Goal: Task Accomplishment & Management: Manage account settings

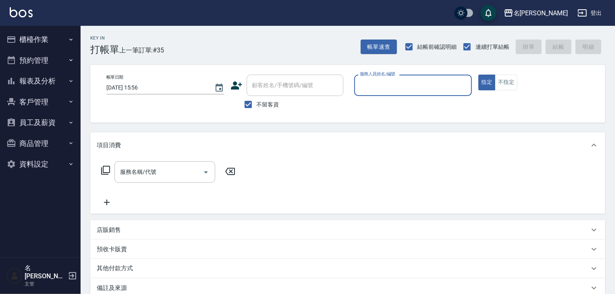
click at [421, 80] on input "服務人員姓名/編號" at bounding box center [413, 85] width 110 height 14
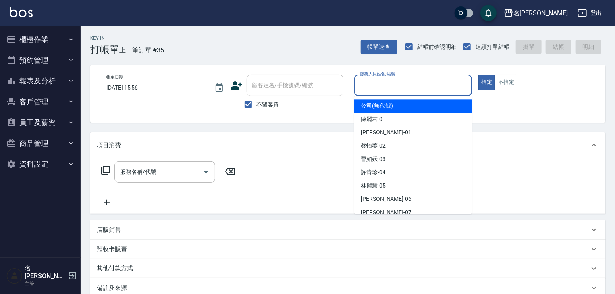
type input "ㄆ"
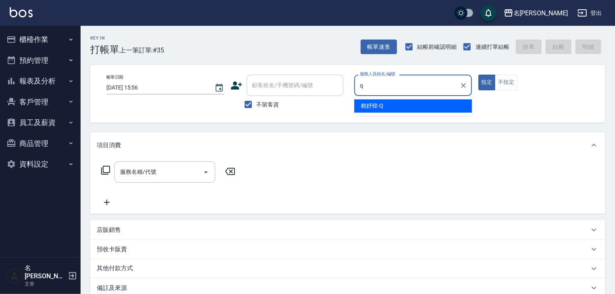
type input "q."
click at [479, 75] on button "指定" at bounding box center [487, 83] width 17 height 16
type button "true"
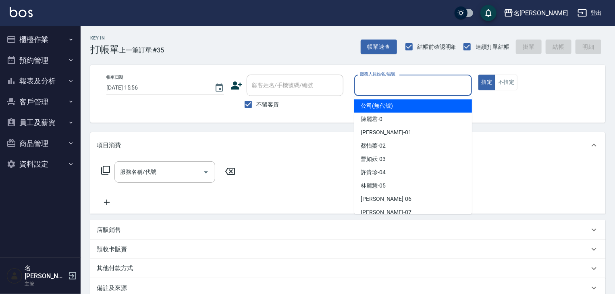
click at [421, 81] on input "服務人員姓名/編號" at bounding box center [413, 85] width 110 height 14
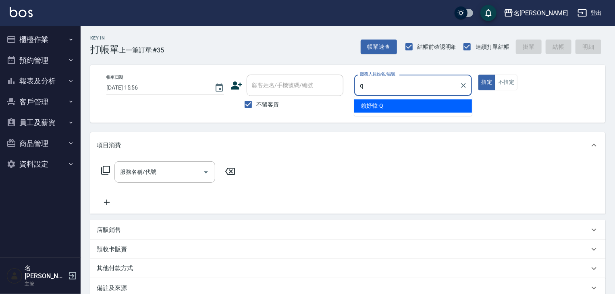
type input "[PERSON_NAME]"
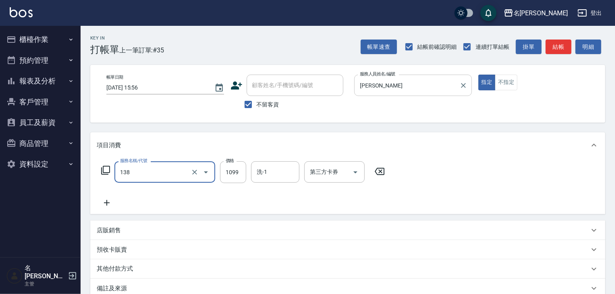
type input "蘊活頭皮(138)"
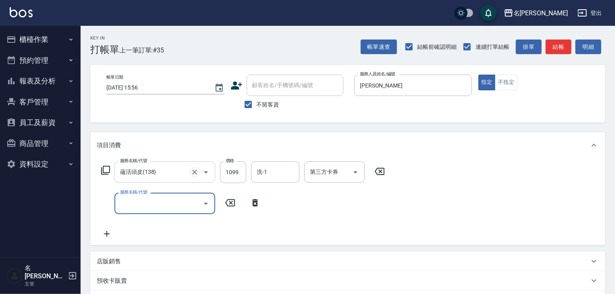
click at [197, 171] on icon "Clear" at bounding box center [195, 172] width 8 height 8
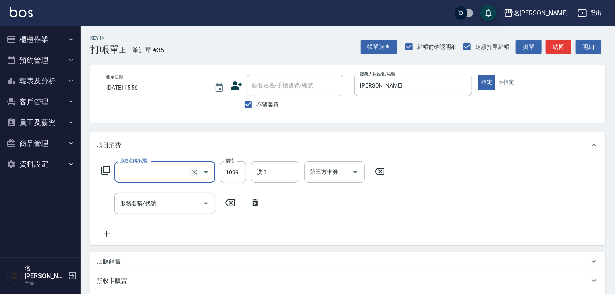
click at [197, 171] on icon "Clear" at bounding box center [195, 172] width 8 height 8
click at [118, 170] on input "服務名稱/代號" at bounding box center [153, 172] width 71 height 14
type input "頭皮SPA洗(523)"
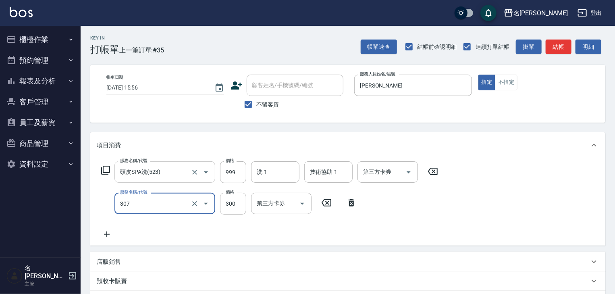
type input "剪髮(307)"
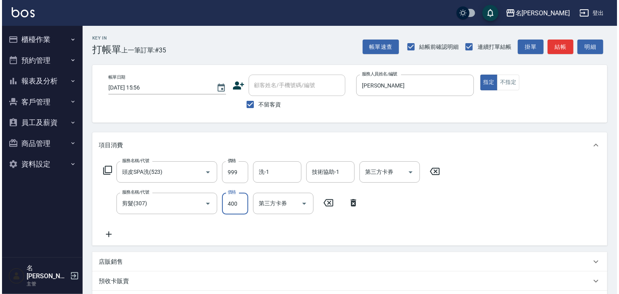
scroll to position [126, 0]
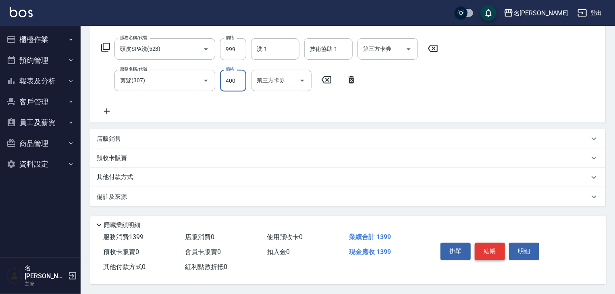
type input "400"
click at [498, 248] on button "結帳" at bounding box center [490, 251] width 30 height 17
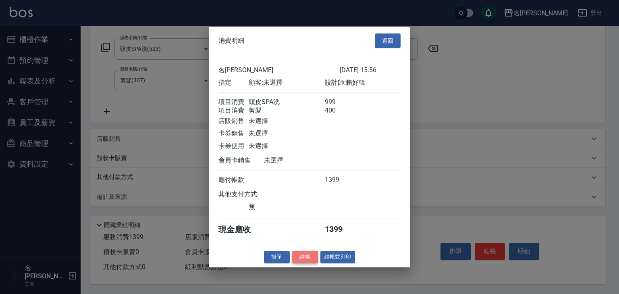
click at [309, 263] on button "結帳" at bounding box center [305, 257] width 26 height 12
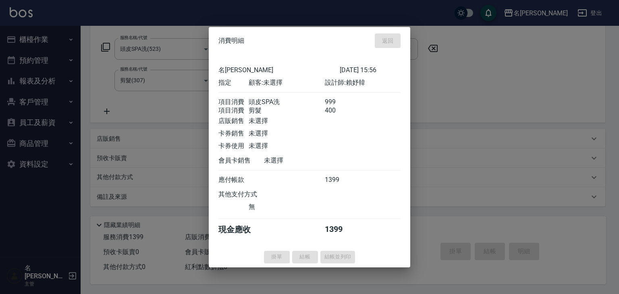
type input "2025/09/20 16:42"
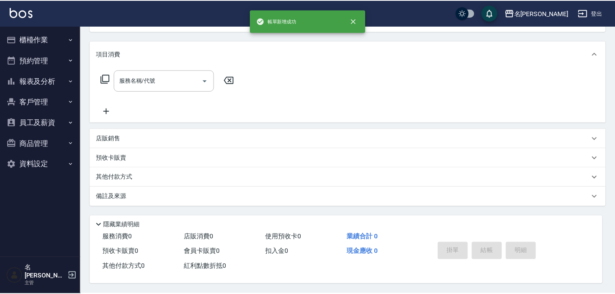
scroll to position [0, 0]
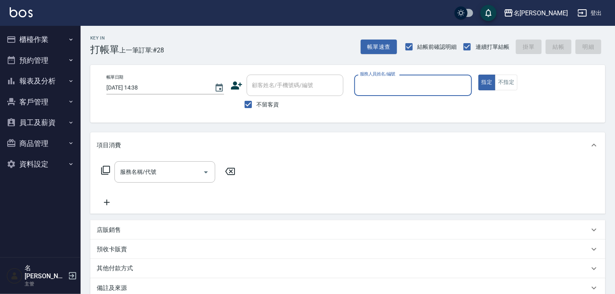
click at [453, 90] on input "服務人員姓名/編號" at bounding box center [413, 85] width 110 height 14
type input "[PERSON_NAME]-22"
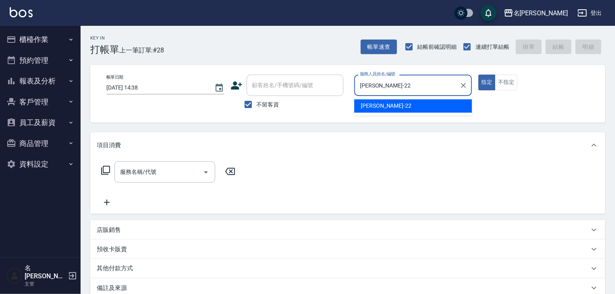
type button "true"
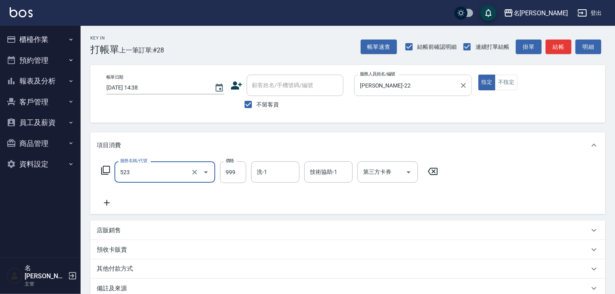
type input "頭皮SPA洗(523)"
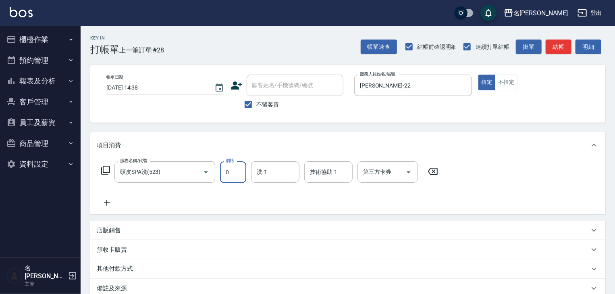
type input "0"
click at [433, 169] on icon at bounding box center [433, 172] width 20 height 10
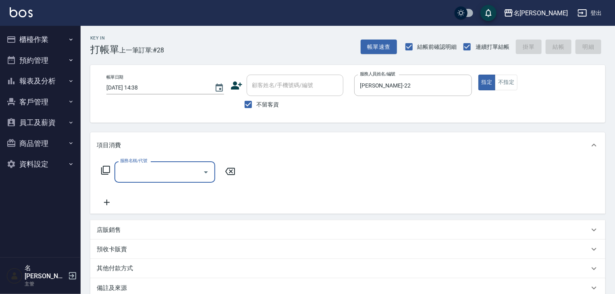
click at [167, 182] on div "服務名稱/代號" at bounding box center [165, 171] width 101 height 21
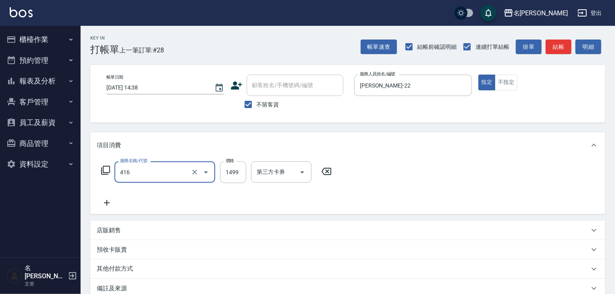
type input "染髮1499↓(416)"
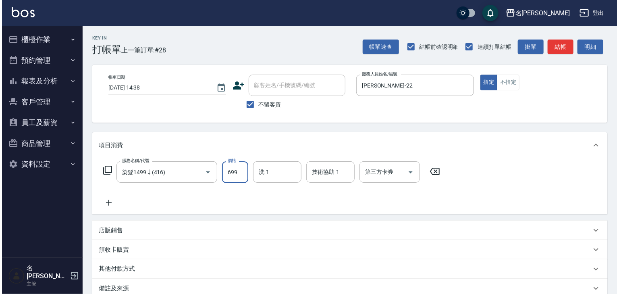
scroll to position [94, 0]
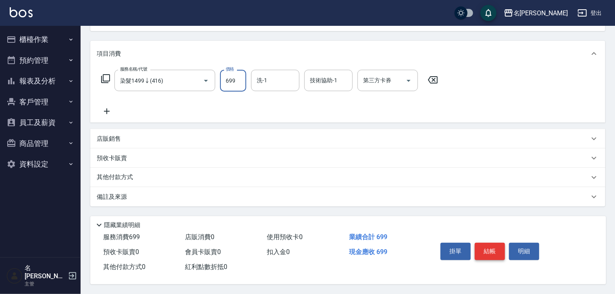
type input "699"
click at [495, 246] on button "結帳" at bounding box center [490, 251] width 30 height 17
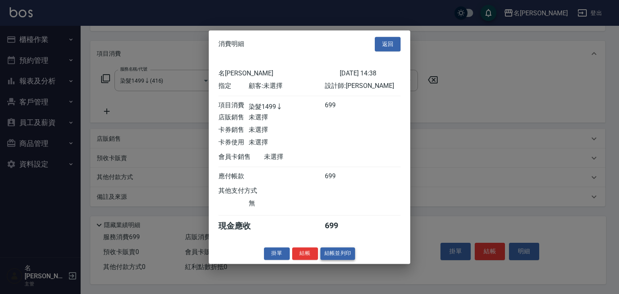
click at [348, 257] on button "結帳並列印" at bounding box center [338, 253] width 35 height 12
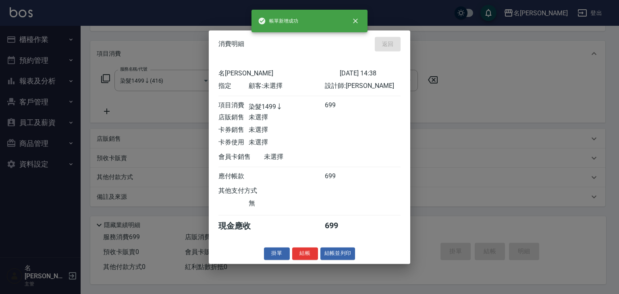
type input "[DATE] 16:54"
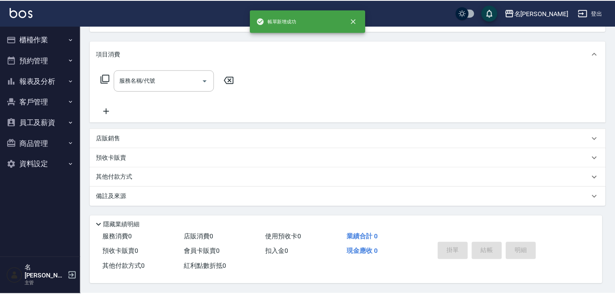
scroll to position [0, 0]
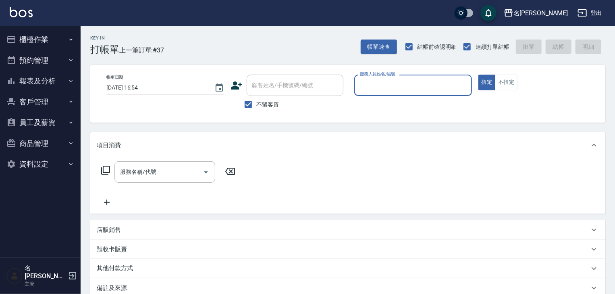
click at [44, 43] on button "櫃檯作業" at bounding box center [40, 39] width 74 height 21
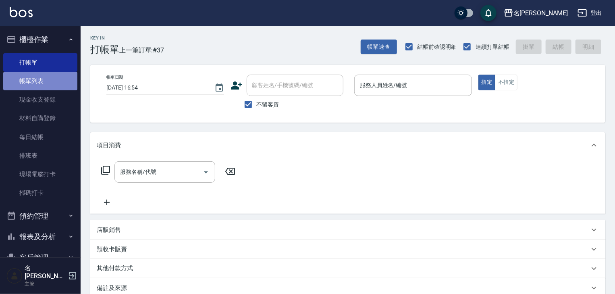
click at [43, 85] on link "帳單列表" at bounding box center [40, 81] width 74 height 19
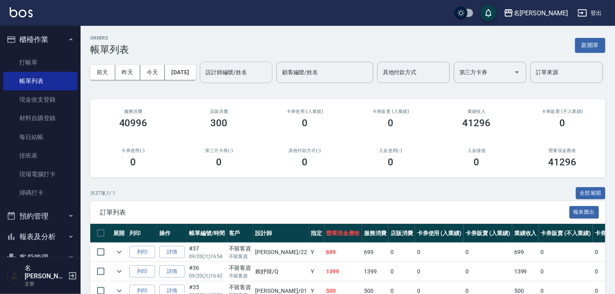
click at [204, 79] on input "設計師編號/姓名" at bounding box center [236, 72] width 65 height 14
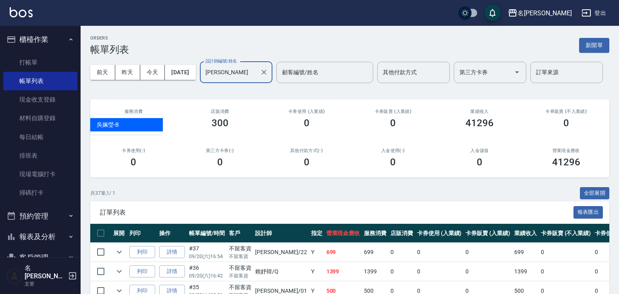
type input "[PERSON_NAME]"
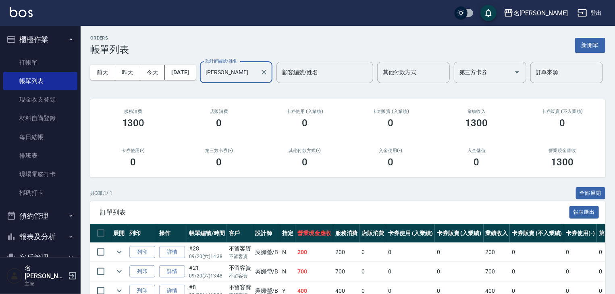
scroll to position [68, 0]
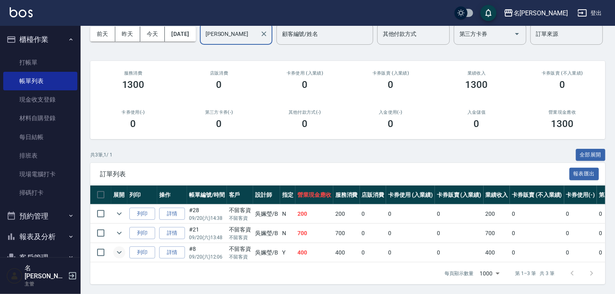
click at [119, 251] on icon "expand row" at bounding box center [119, 252] width 5 height 3
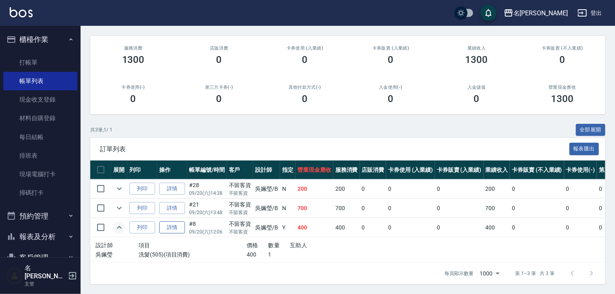
click at [173, 234] on link "詳情" at bounding box center [172, 227] width 26 height 12
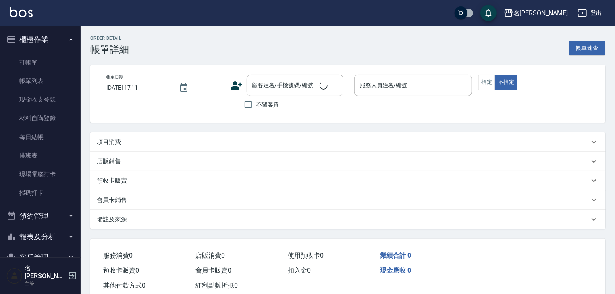
type input "[DATE] 12:06"
checkbox input "true"
type input "[PERSON_NAME]"
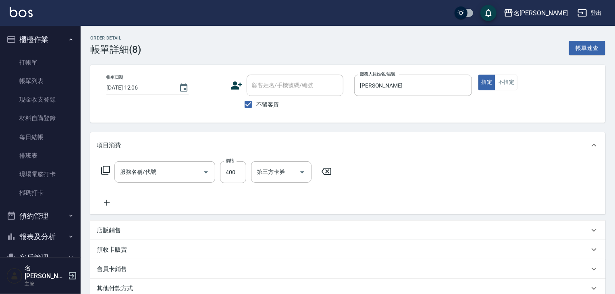
type input "洗髮(505)"
click at [273, 176] on input "洗-1" at bounding box center [275, 172] width 41 height 14
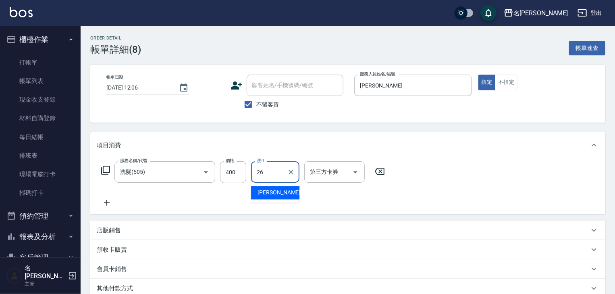
type input "[PERSON_NAME]筑-26"
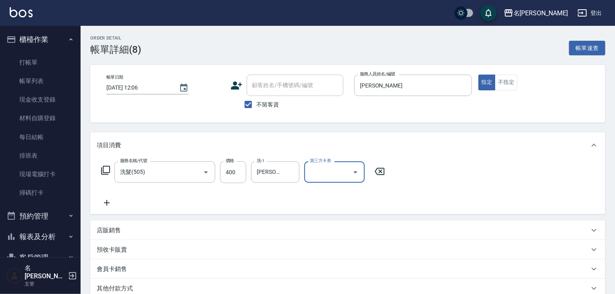
scroll to position [110, 0]
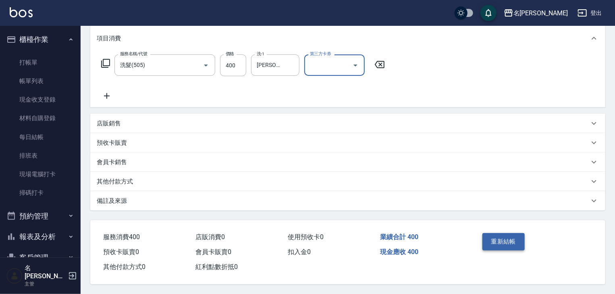
click at [499, 234] on button "重新結帳" at bounding box center [504, 241] width 43 height 17
click at [25, 15] on img at bounding box center [21, 12] width 23 height 10
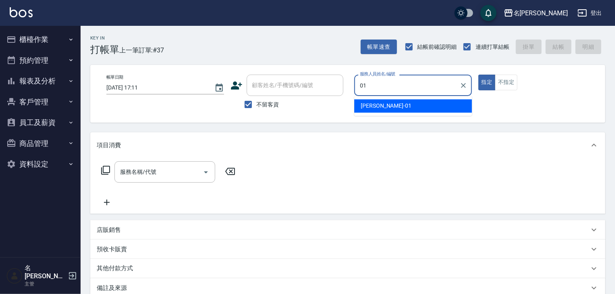
type input "[PERSON_NAME]-01"
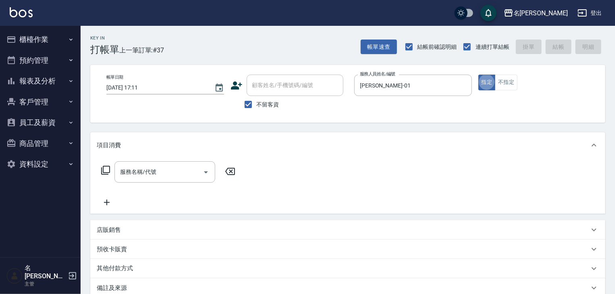
type button "true"
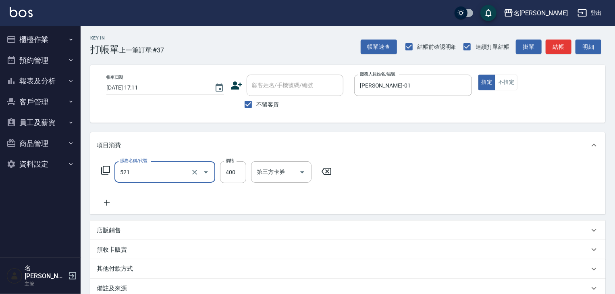
type input "健康洗髮(寶齡洗髮精)(521)"
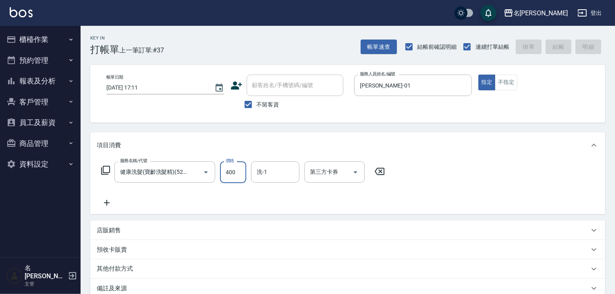
type input "[DATE] 17:12"
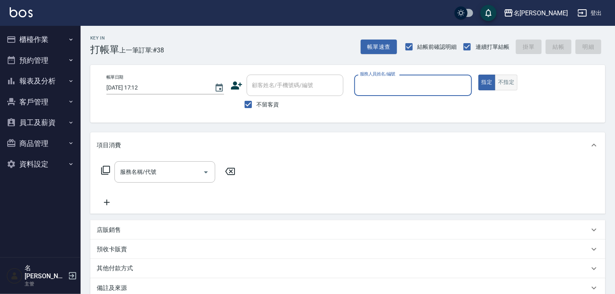
click at [502, 77] on button "不指定" at bounding box center [506, 83] width 23 height 16
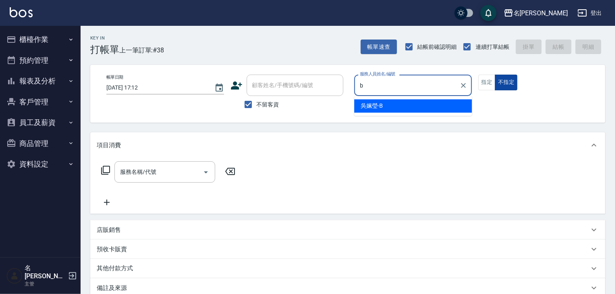
type input "[PERSON_NAME]"
type button "false"
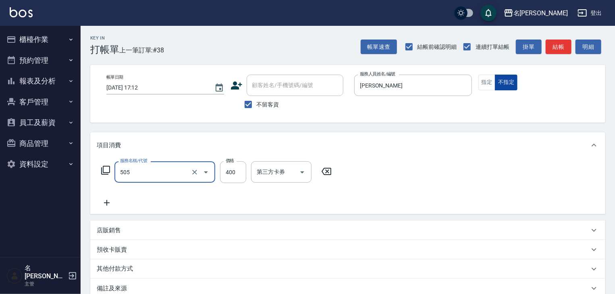
type input "洗髮(505)"
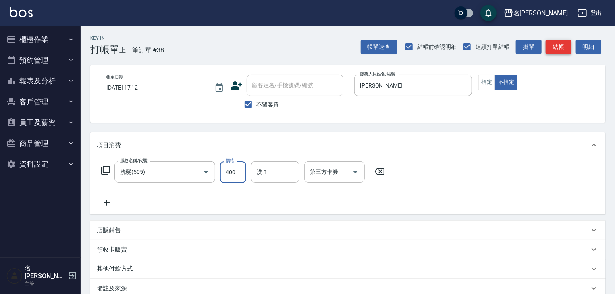
click at [565, 48] on button "結帳" at bounding box center [559, 47] width 26 height 15
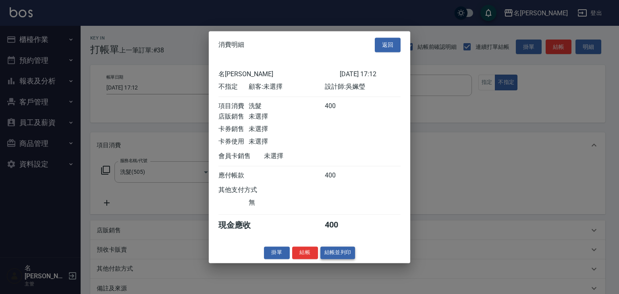
click at [348, 253] on button "結帳並列印" at bounding box center [338, 252] width 35 height 12
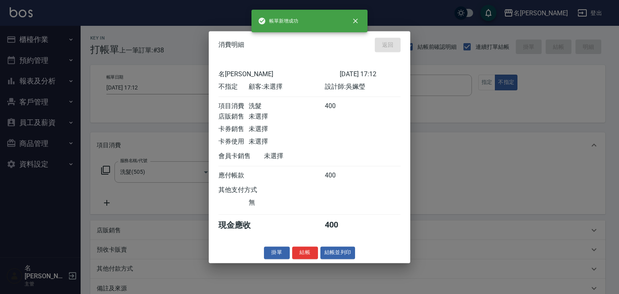
type input "[DATE] 17:13"
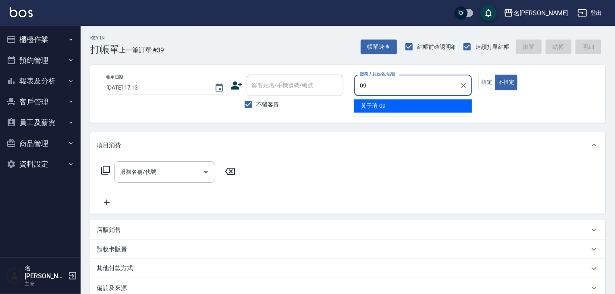
type input "[PERSON_NAME]-09"
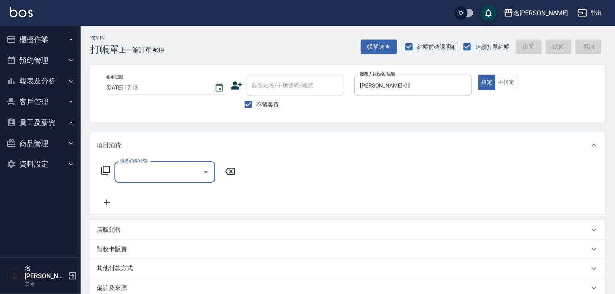
click at [153, 165] on input "服務名稱/代號" at bounding box center [158, 172] width 81 height 14
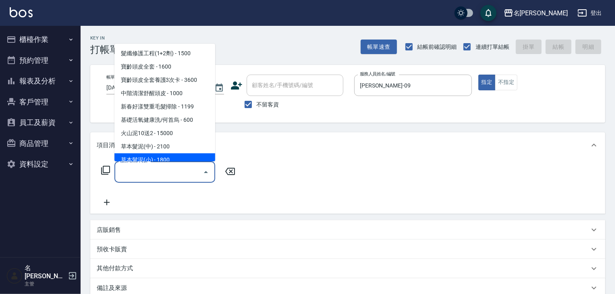
click at [181, 160] on span "草本髮泥(小) - 1800" at bounding box center [165, 160] width 101 height 13
type input "草本髮泥(小)(122)"
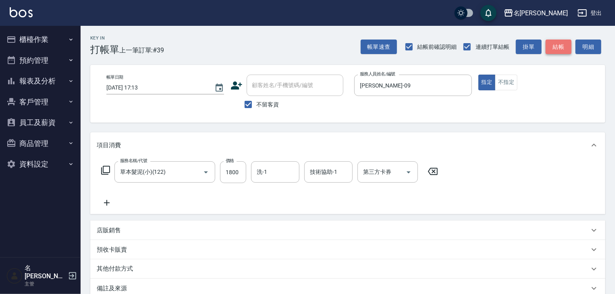
click at [547, 44] on button "結帳" at bounding box center [559, 47] width 26 height 15
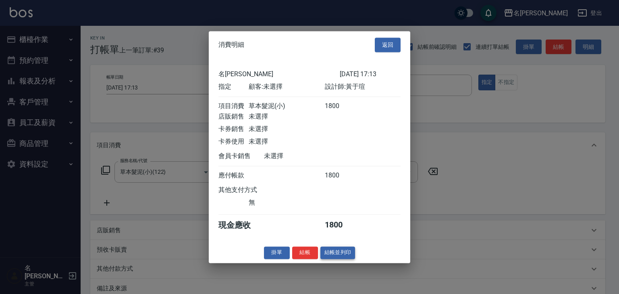
click at [346, 253] on button "結帳並列印" at bounding box center [338, 252] width 35 height 12
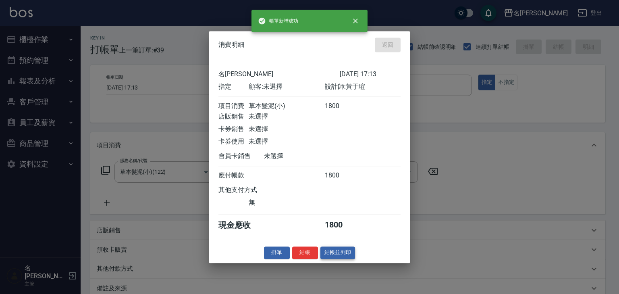
type input "[DATE] 17:19"
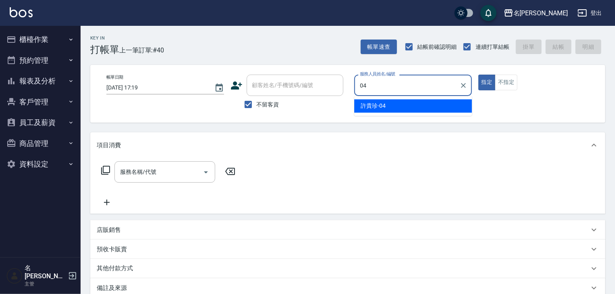
type input "[PERSON_NAME]-04"
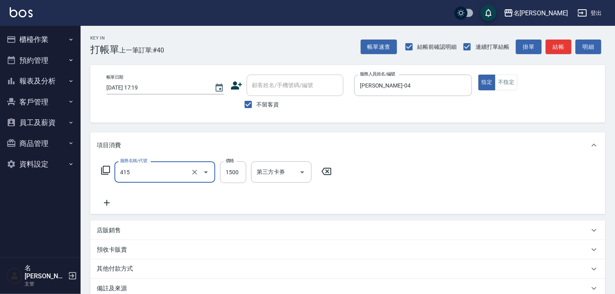
type input "染髮1500↑(415)"
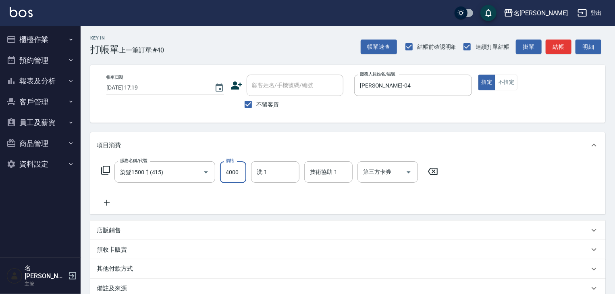
type input "4000"
type input "[PERSON_NAME]-21"
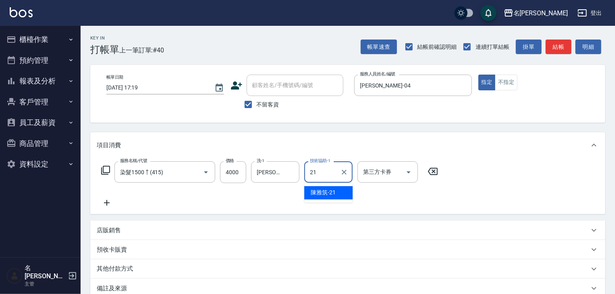
type input "[PERSON_NAME]-21"
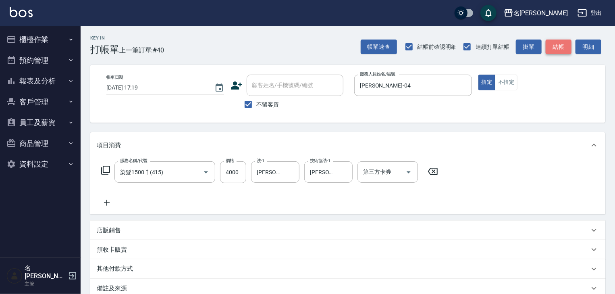
click at [557, 44] on button "結帳" at bounding box center [559, 47] width 26 height 15
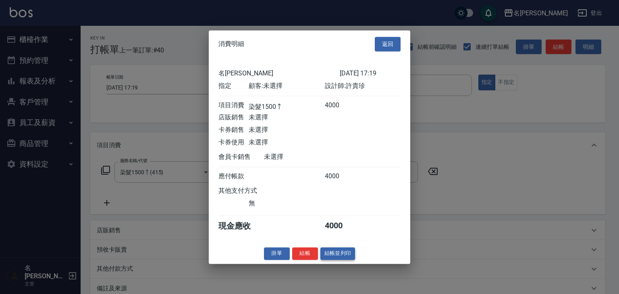
click at [341, 257] on button "結帳並列印" at bounding box center [338, 253] width 35 height 12
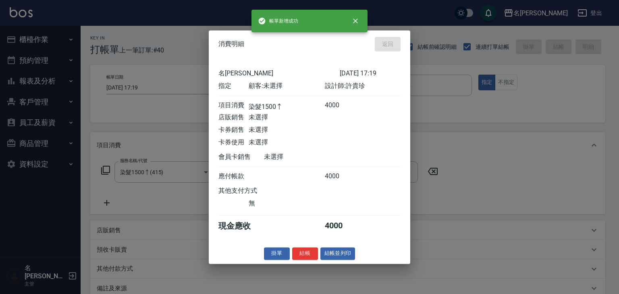
type input "[DATE] 17:27"
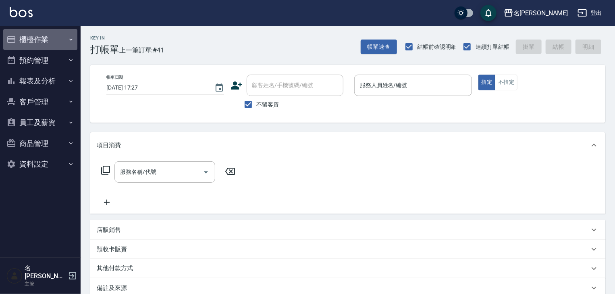
click at [39, 39] on button "櫃檯作業" at bounding box center [40, 39] width 74 height 21
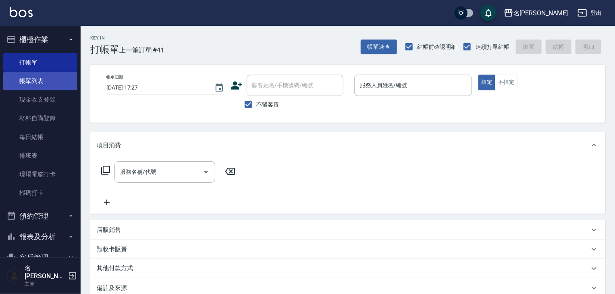
click at [46, 79] on link "帳單列表" at bounding box center [40, 81] width 74 height 19
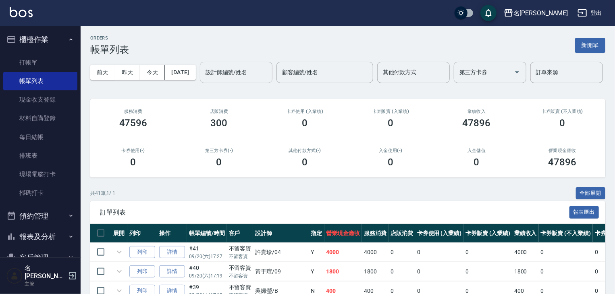
click at [200, 83] on div "設計師編號/姓名" at bounding box center [236, 72] width 73 height 21
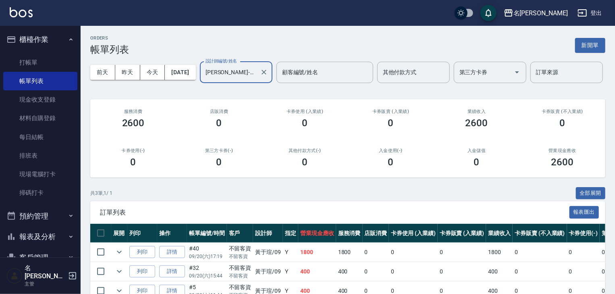
scroll to position [68, 0]
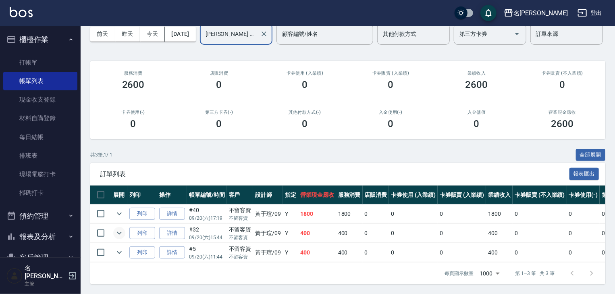
type input "[PERSON_NAME]-09"
click at [122, 228] on icon "expand row" at bounding box center [120, 233] width 10 height 10
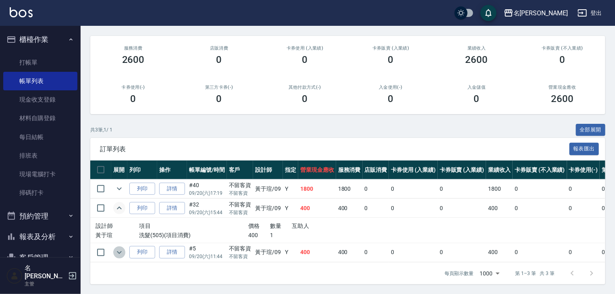
click at [117, 257] on icon "expand row" at bounding box center [120, 253] width 10 height 10
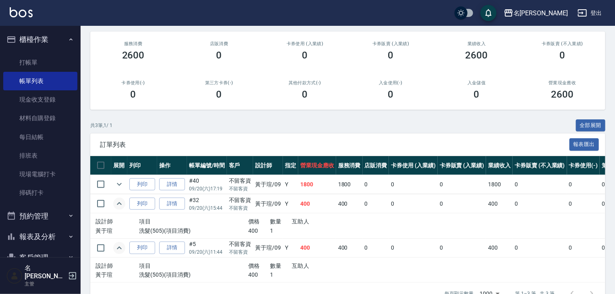
scroll to position [118, 0]
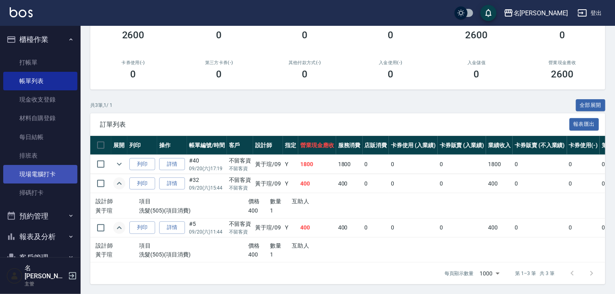
click at [37, 171] on link "現場電腦打卡" at bounding box center [40, 174] width 74 height 19
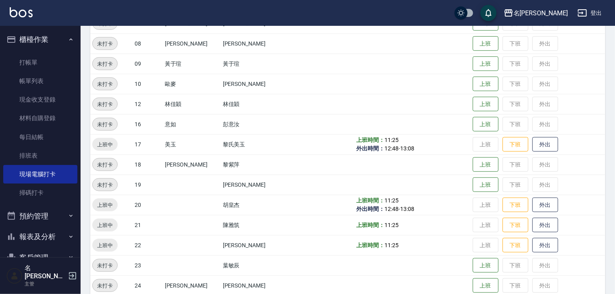
scroll to position [301, 0]
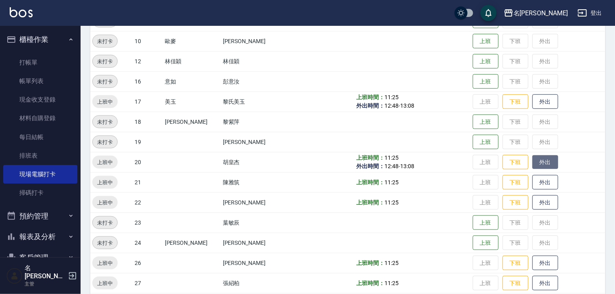
click at [539, 159] on button "外出" at bounding box center [546, 162] width 26 height 14
click at [25, 11] on img at bounding box center [21, 12] width 23 height 10
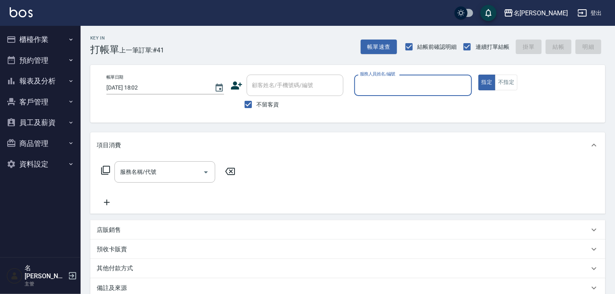
click at [441, 86] on input "服務人員姓名/編號" at bounding box center [413, 85] width 110 height 14
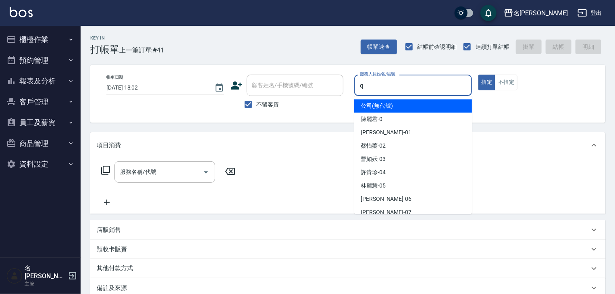
type input "[PERSON_NAME]"
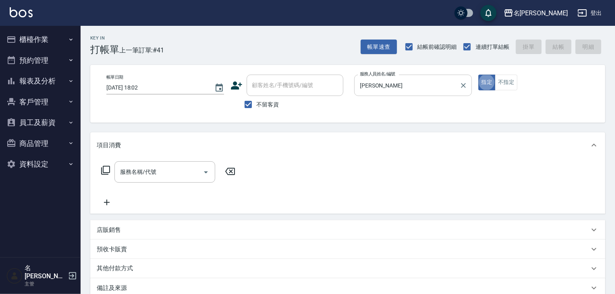
type button "true"
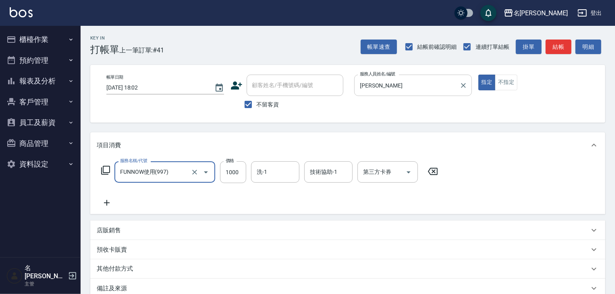
type input "FUNNOW使用(997)"
type input "399"
click at [387, 169] on input "第三方卡券" at bounding box center [381, 172] width 41 height 14
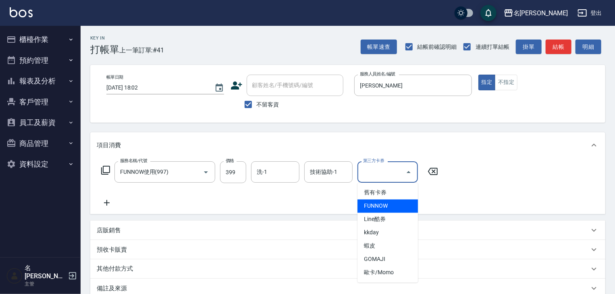
click at [387, 203] on span "FUNNOW" at bounding box center [388, 206] width 60 height 13
type input "FUNNOW"
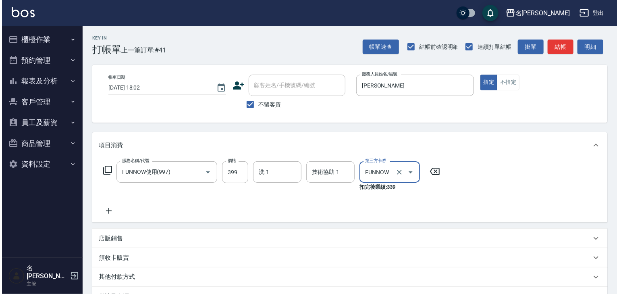
scroll to position [102, 0]
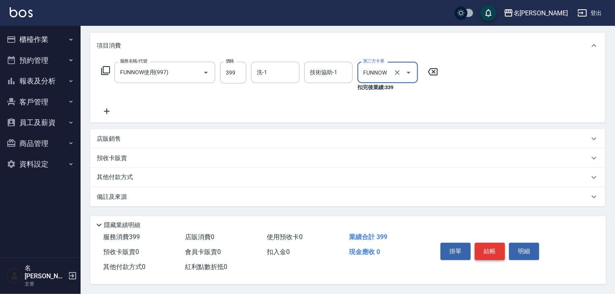
click at [491, 246] on button "結帳" at bounding box center [490, 251] width 30 height 17
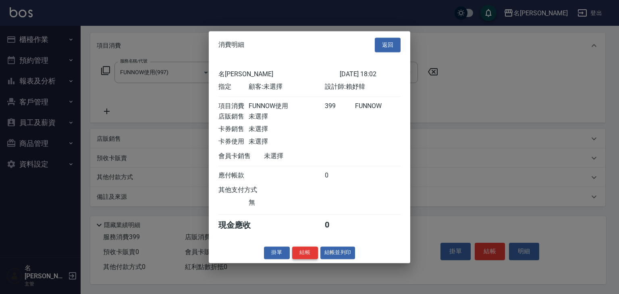
click at [305, 256] on button "結帳" at bounding box center [305, 252] width 26 height 12
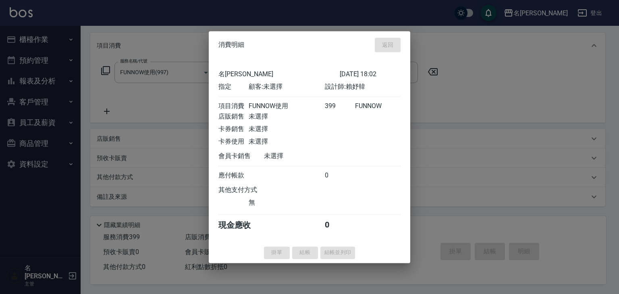
type input "[DATE] 18:03"
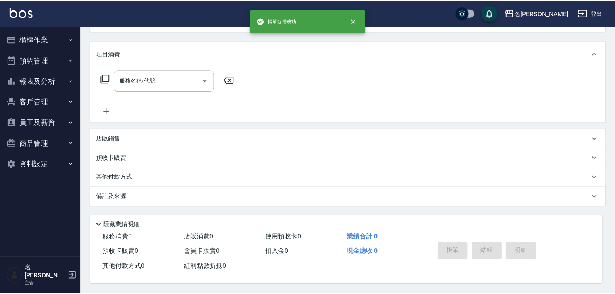
scroll to position [0, 0]
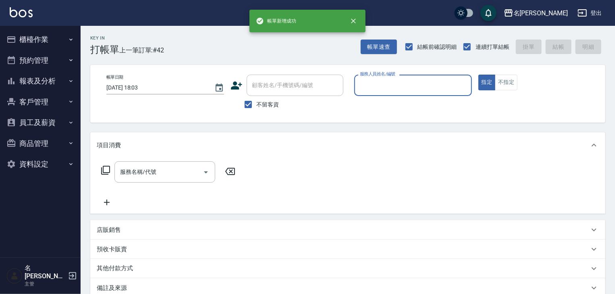
click at [42, 37] on button "櫃檯作業" at bounding box center [40, 39] width 74 height 21
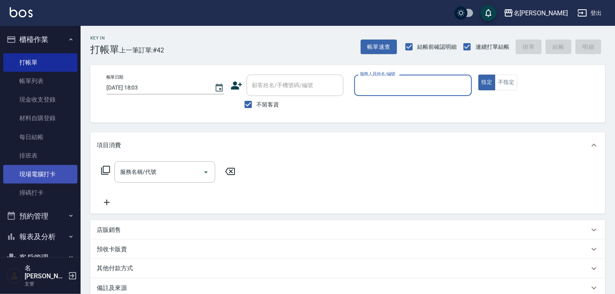
click at [44, 174] on link "現場電腦打卡" at bounding box center [40, 174] width 74 height 19
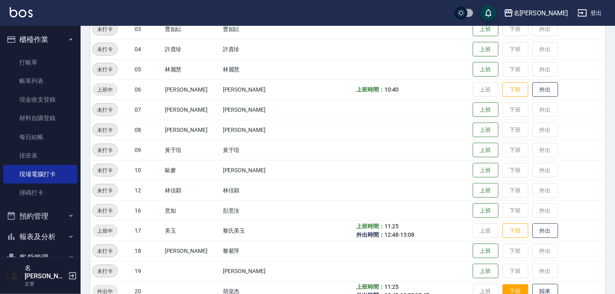
scroll to position [258, 0]
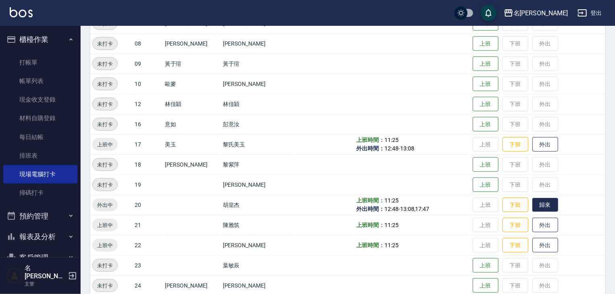
click at [540, 207] on button "歸來" at bounding box center [546, 205] width 26 height 14
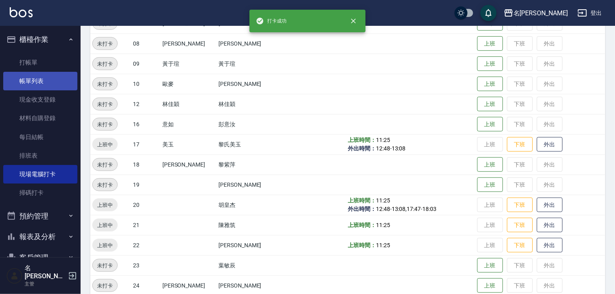
click at [34, 85] on link "帳單列表" at bounding box center [40, 81] width 74 height 19
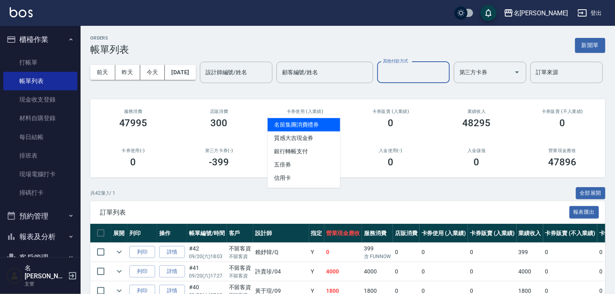
click at [381, 79] on input "其他付款方式" at bounding box center [413, 72] width 65 height 14
click at [454, 83] on div "第三方卡券" at bounding box center [490, 72] width 73 height 21
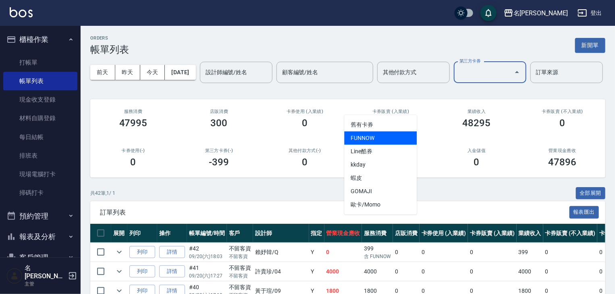
click at [374, 139] on span "FUNNOW" at bounding box center [380, 137] width 73 height 13
type input "FUNNOW"
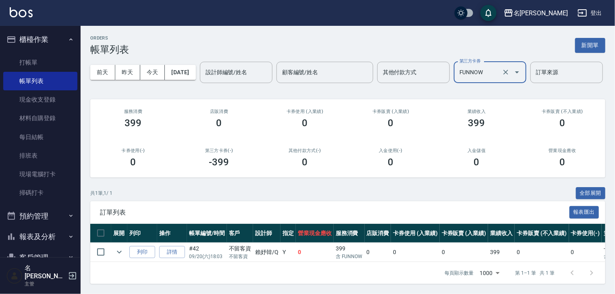
scroll to position [29, 0]
click at [24, 18] on link at bounding box center [21, 13] width 23 height 12
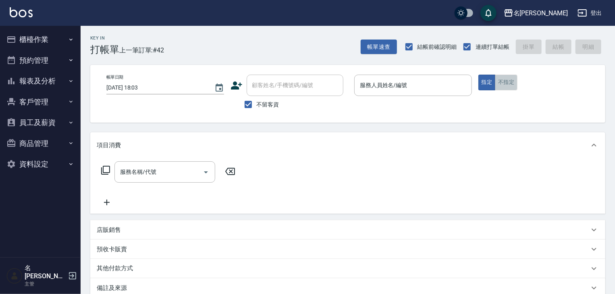
click at [508, 77] on button "不指定" at bounding box center [506, 83] width 23 height 16
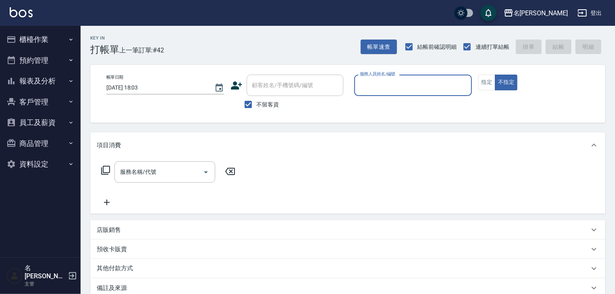
click at [396, 90] on input "服務人員姓名/編號" at bounding box center [413, 85] width 110 height 14
type input "[PERSON_NAME]"
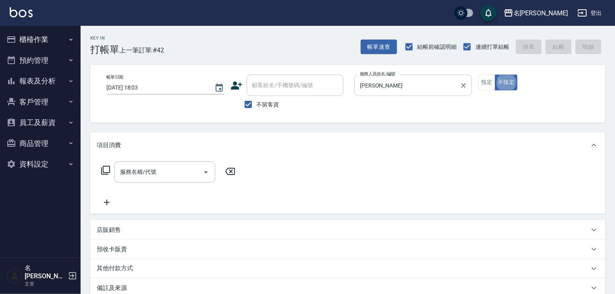
type button "false"
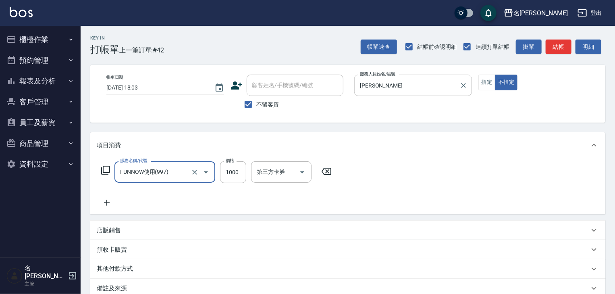
type input "FUNNOW使用(997)"
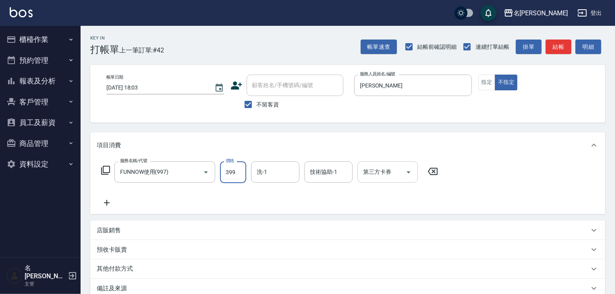
click at [389, 181] on div "第三方卡券" at bounding box center [388, 171] width 60 height 21
type input "399"
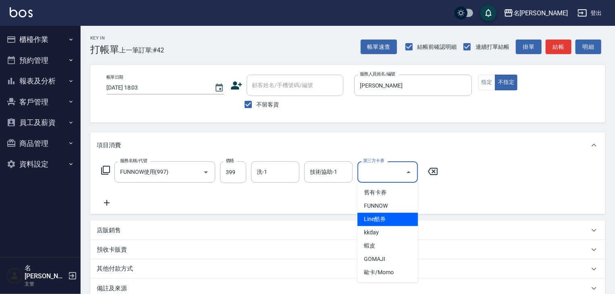
click at [386, 202] on span "FUNNOW" at bounding box center [388, 206] width 60 height 13
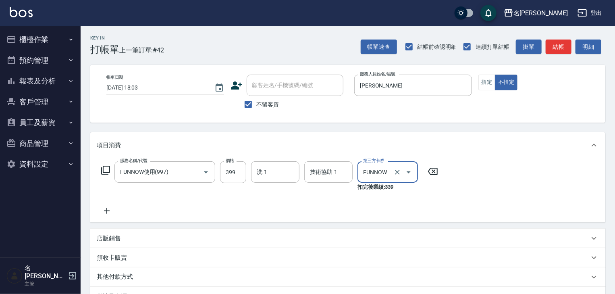
type input "FUNNOW"
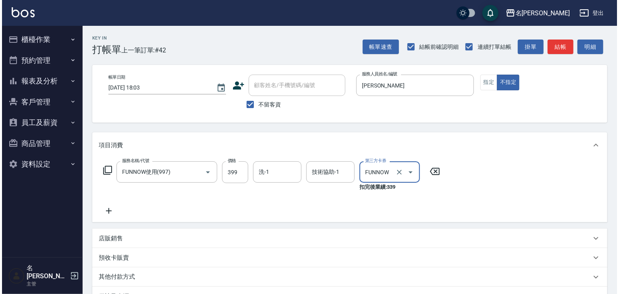
scroll to position [102, 0]
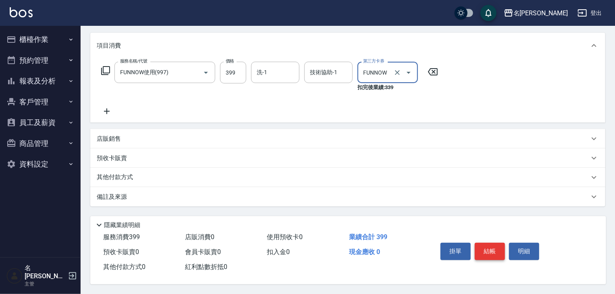
click at [484, 251] on button "結帳" at bounding box center [490, 251] width 30 height 17
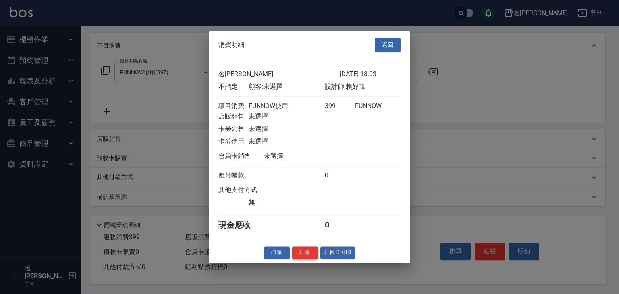
click at [302, 259] on button "結帳" at bounding box center [305, 252] width 26 height 12
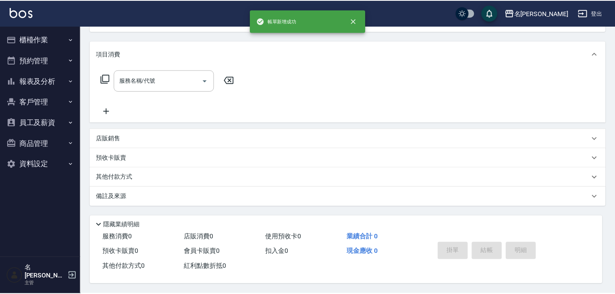
scroll to position [0, 0]
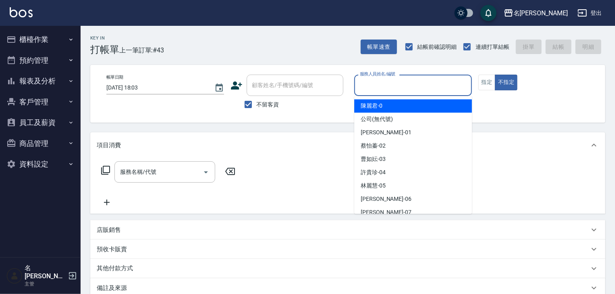
click at [392, 79] on input "服務人員姓名/編號" at bounding box center [413, 85] width 110 height 14
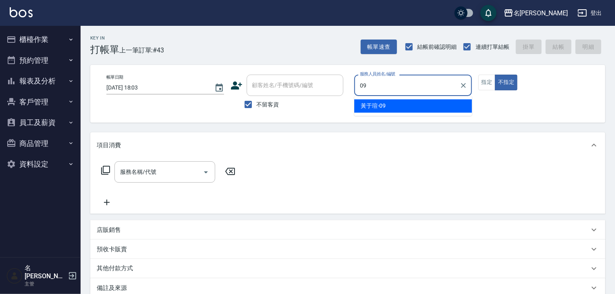
type input "[PERSON_NAME]-09"
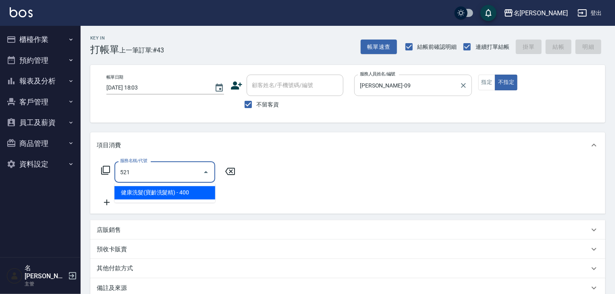
type input "健康洗髮(寶齡洗髮精)(521)"
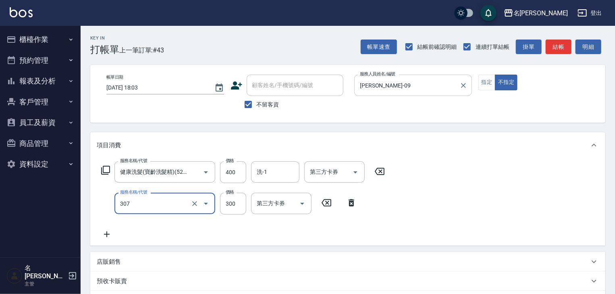
type input "剪髮(307)"
type input "500"
click at [490, 87] on button "指定" at bounding box center [487, 83] width 17 height 16
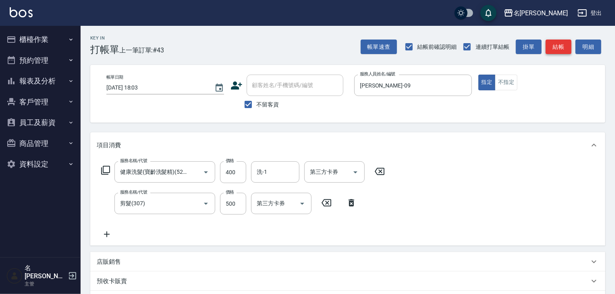
click at [564, 48] on button "結帳" at bounding box center [559, 47] width 26 height 15
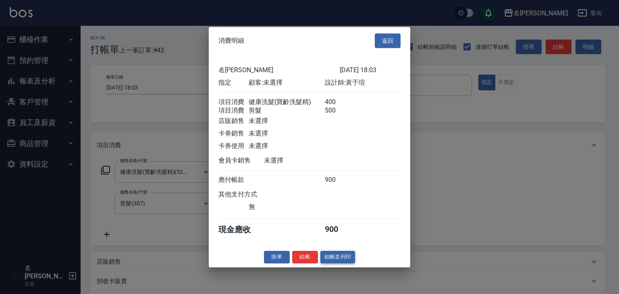
click at [352, 262] on button "結帳並列印" at bounding box center [338, 257] width 35 height 12
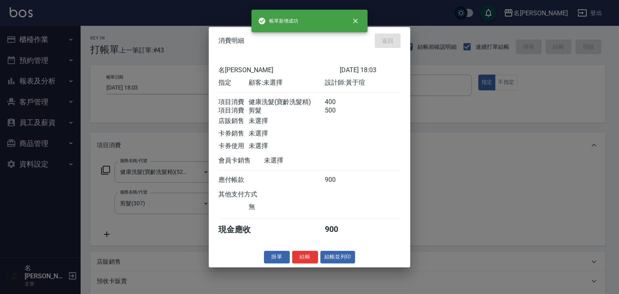
type input "[DATE] 18:09"
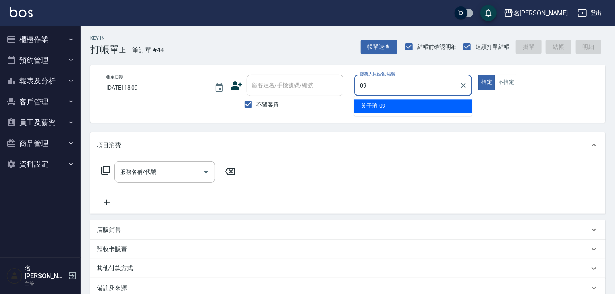
type input "[PERSON_NAME]-09"
type button "true"
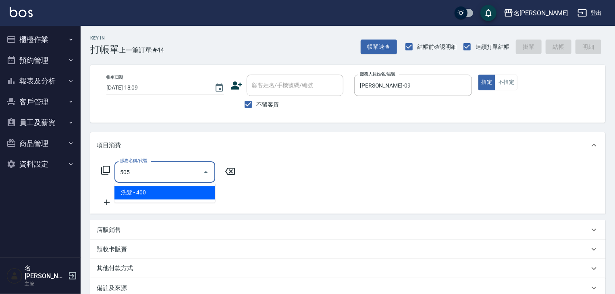
type input "洗髮(505)"
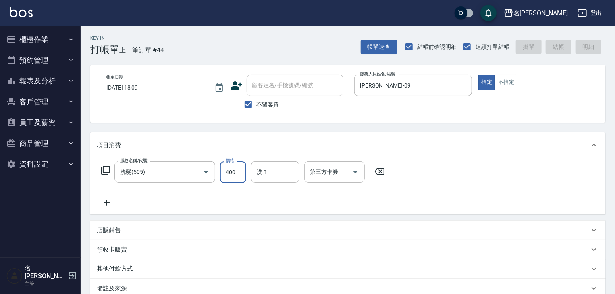
type input "[DATE] 18:13"
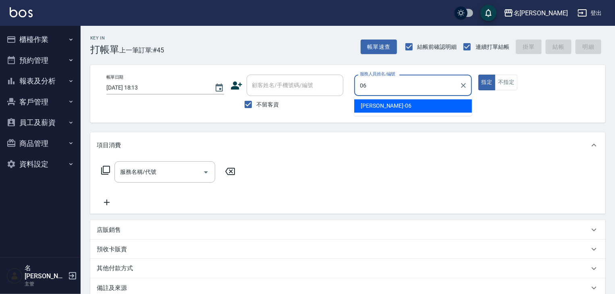
type input "[PERSON_NAME]-06"
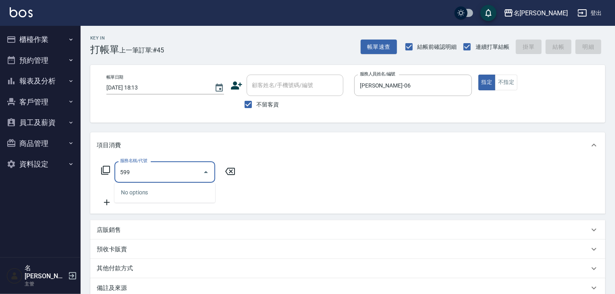
type input "599"
click at [107, 171] on icon at bounding box center [106, 170] width 10 height 10
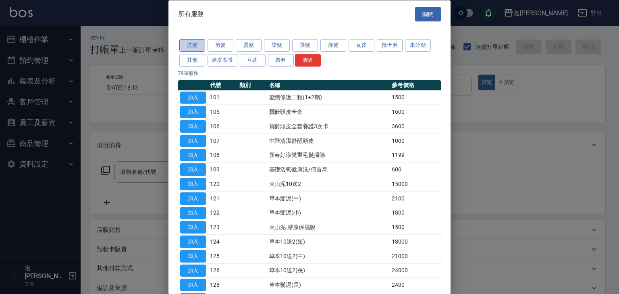
click at [191, 41] on button "洗髮" at bounding box center [192, 45] width 26 height 12
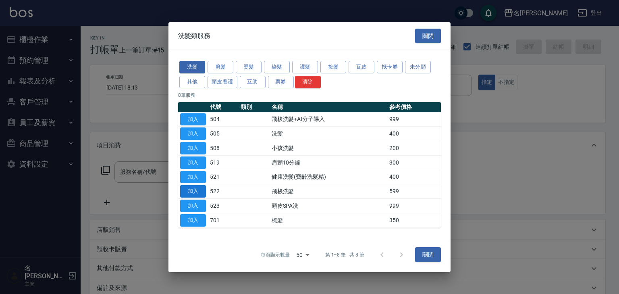
click at [198, 191] on button "加入" at bounding box center [193, 191] width 26 height 12
type input "飛梭洗髮(522)"
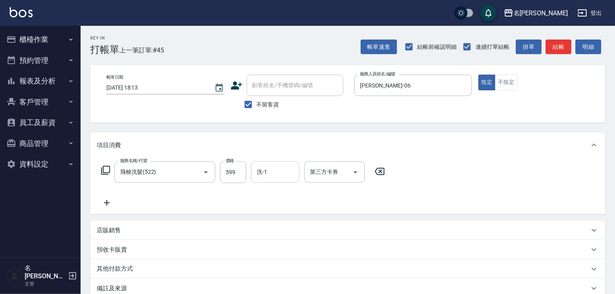
click at [285, 178] on input "洗-1" at bounding box center [275, 172] width 41 height 14
type input "273"
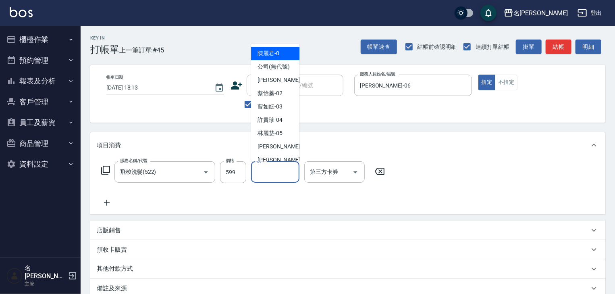
click at [285, 178] on input "洗-1" at bounding box center [275, 172] width 41 height 14
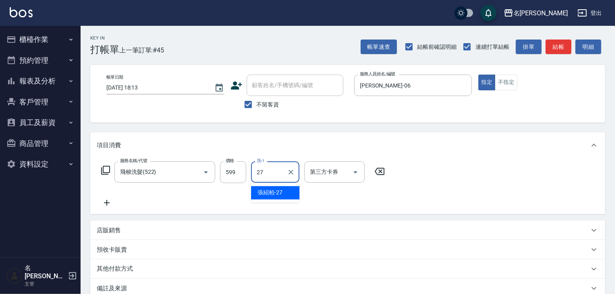
type input "張紹柏-27"
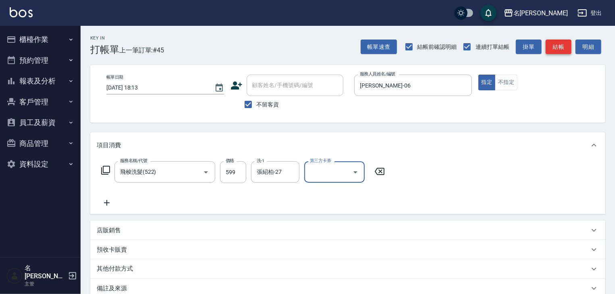
click at [562, 45] on button "結帳" at bounding box center [559, 47] width 26 height 15
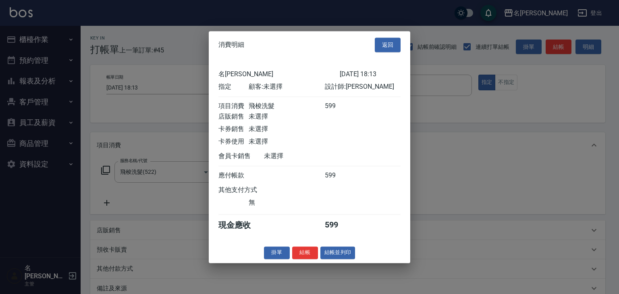
click at [340, 263] on div "消費明細 返回 名留[PERSON_NAME] [DATE] 18:13 指定 顧客: 未選擇 設計師: 阿龔 項目消費 飛梭洗髮 599 店販銷售 未選擇 …" at bounding box center [310, 147] width 202 height 232
click at [346, 258] on button "結帳並列印" at bounding box center [338, 252] width 35 height 12
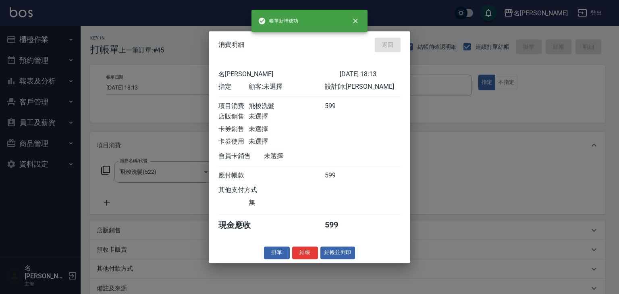
type input "[DATE] 18:44"
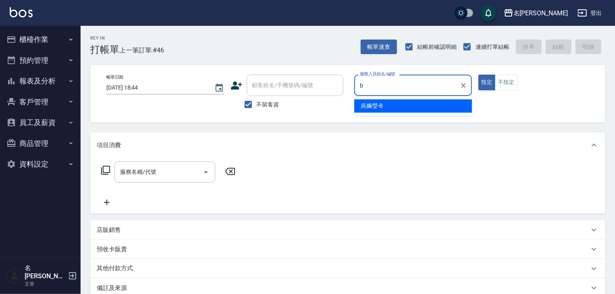
type input "[PERSON_NAME]"
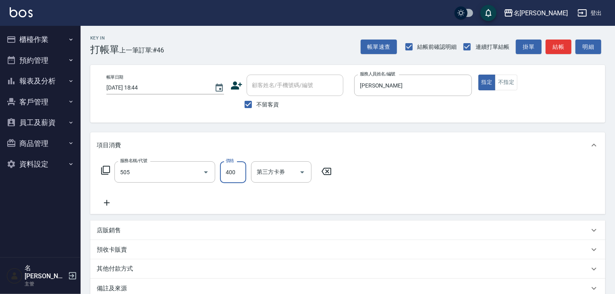
type input "洗髮(505)"
type input "[PERSON_NAME]筑-26"
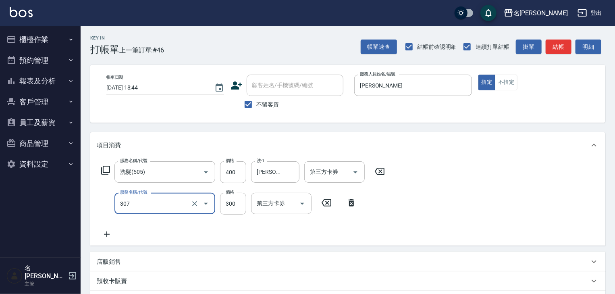
type input "剪髮(307)"
click at [514, 79] on button "不指定" at bounding box center [506, 83] width 23 height 16
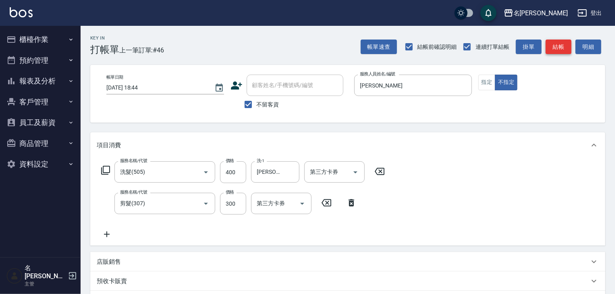
click at [554, 47] on button "結帳" at bounding box center [559, 47] width 26 height 15
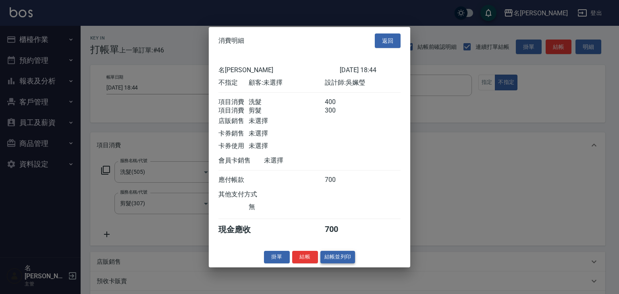
click at [350, 263] on button "結帳並列印" at bounding box center [338, 257] width 35 height 12
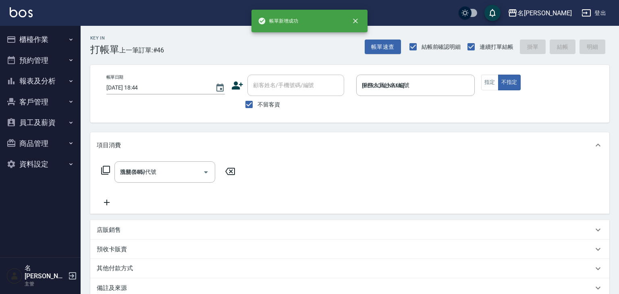
type input "[DATE] 18:45"
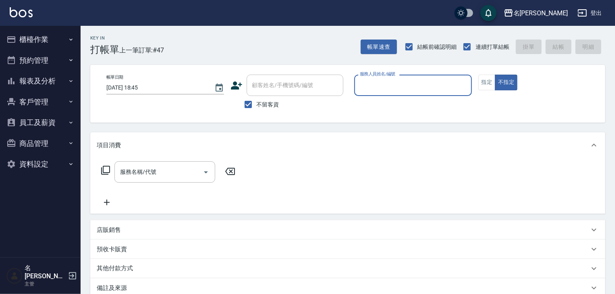
click at [30, 47] on button "櫃檯作業" at bounding box center [40, 39] width 74 height 21
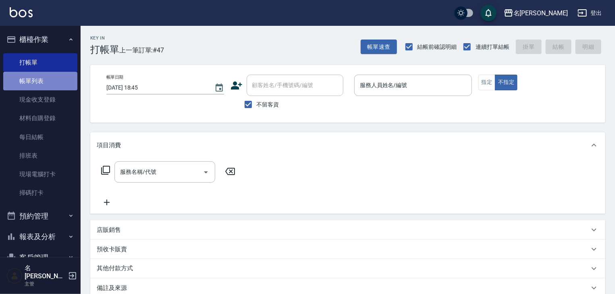
click at [52, 85] on link "帳單列表" at bounding box center [40, 81] width 74 height 19
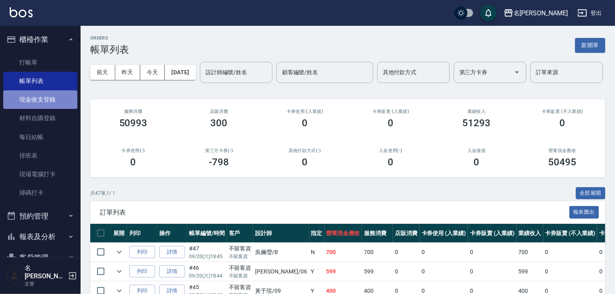
click at [58, 97] on link "現金收支登錄" at bounding box center [40, 99] width 74 height 19
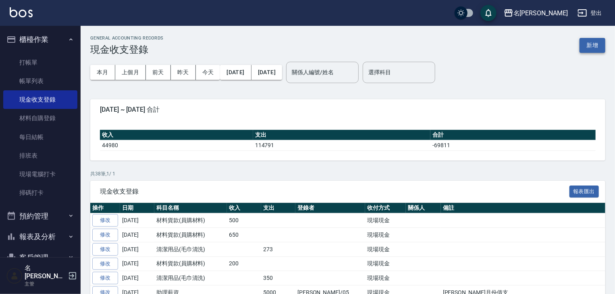
click at [587, 44] on button "新增" at bounding box center [593, 45] width 26 height 15
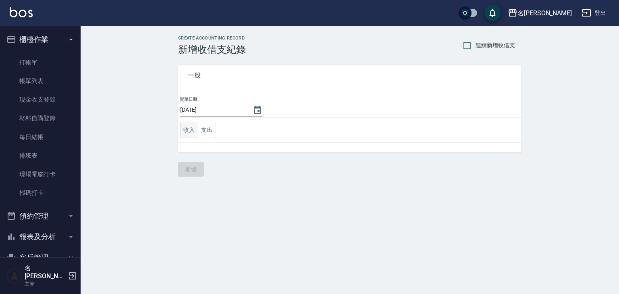
click at [190, 129] on button "收入" at bounding box center [189, 130] width 18 height 17
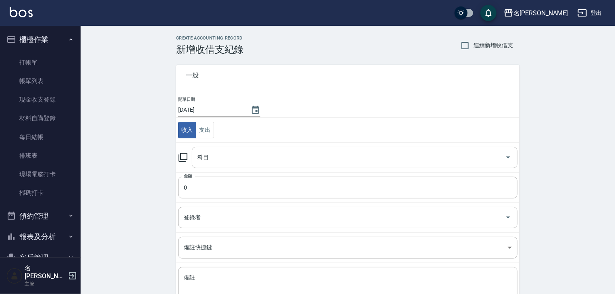
click at [184, 158] on icon at bounding box center [183, 157] width 10 height 10
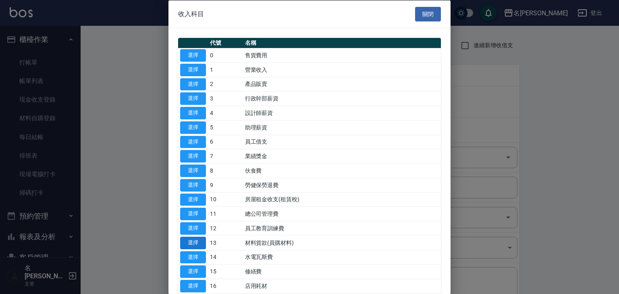
click at [187, 238] on button "選擇" at bounding box center [193, 242] width 26 height 12
type input "13 材料貨款(員購材料)"
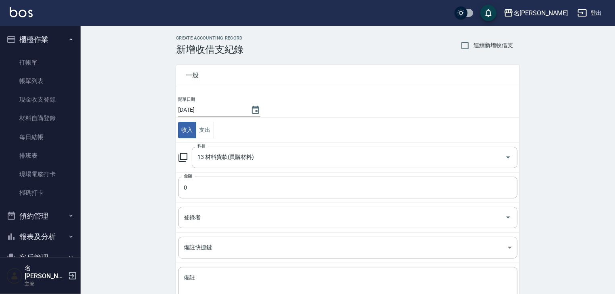
click at [197, 174] on td "金額 0 金額" at bounding box center [348, 187] width 344 height 30
click at [201, 179] on input "0" at bounding box center [348, 188] width 340 height 22
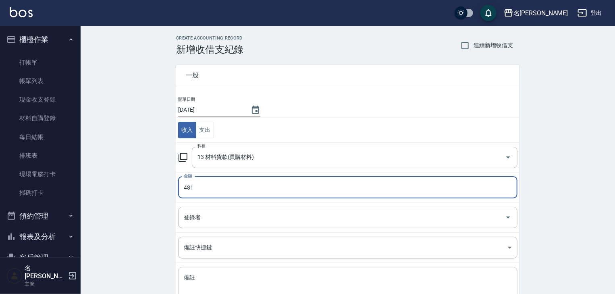
scroll to position [61, 0]
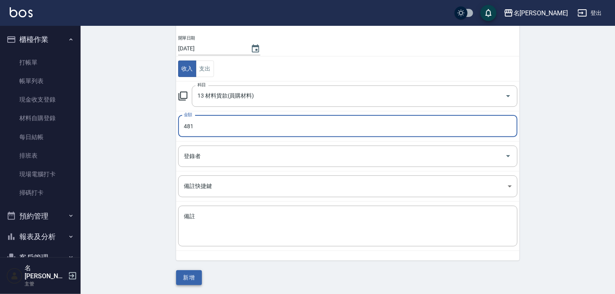
type input "481"
click at [179, 271] on button "新增" at bounding box center [189, 277] width 26 height 15
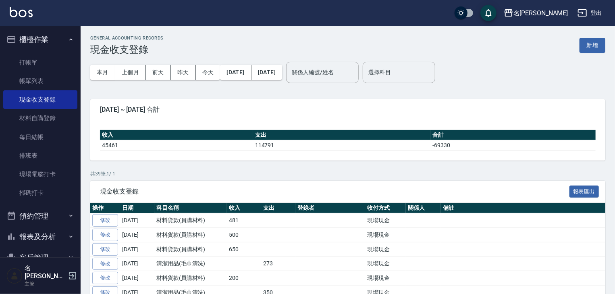
click at [31, 16] on img at bounding box center [21, 12] width 23 height 10
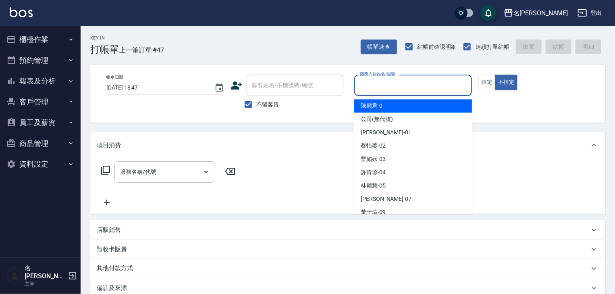
click at [437, 85] on input "服務人員姓名/編號" at bounding box center [413, 85] width 110 height 14
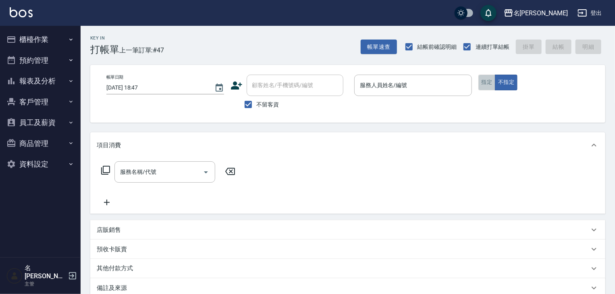
click at [490, 84] on button "指定" at bounding box center [487, 83] width 17 height 16
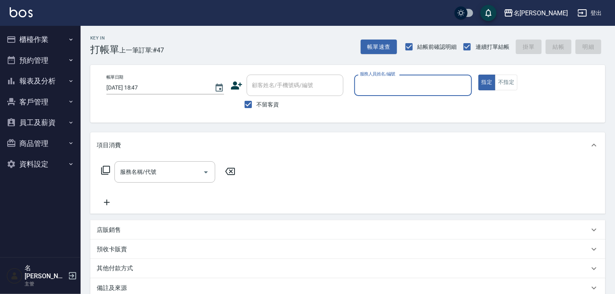
click at [468, 84] on input "服務人員姓名/編號" at bounding box center [413, 85] width 110 height 14
type input "[PERSON_NAME]"
type button "true"
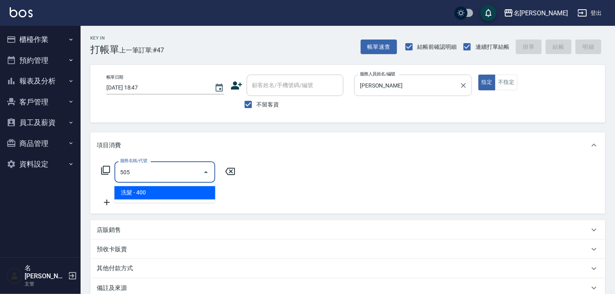
type input "洗髮(505)"
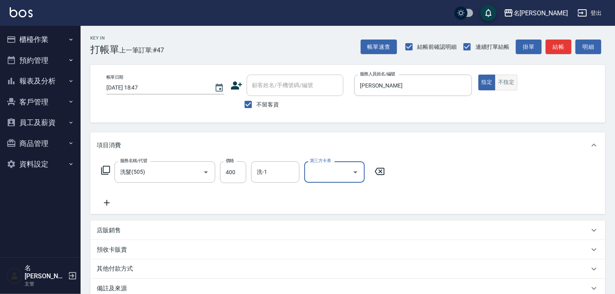
click at [510, 85] on button "不指定" at bounding box center [506, 83] width 23 height 16
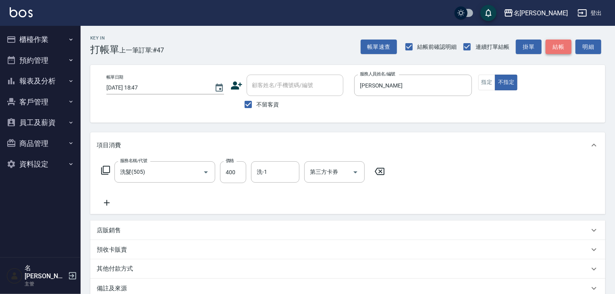
click at [561, 44] on button "結帳" at bounding box center [559, 47] width 26 height 15
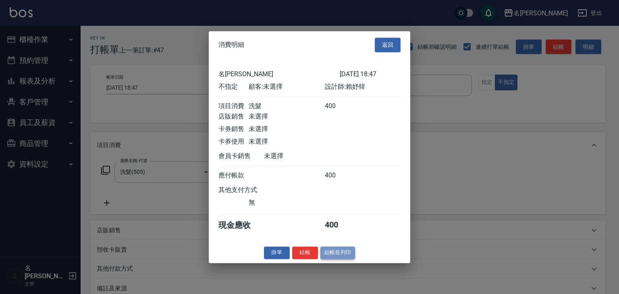
click at [344, 253] on button "結帳並列印" at bounding box center [338, 252] width 35 height 12
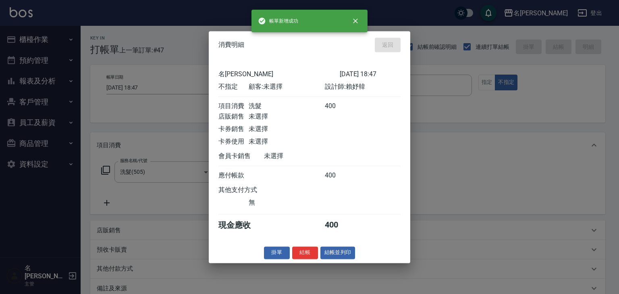
type input "[DATE] 18:48"
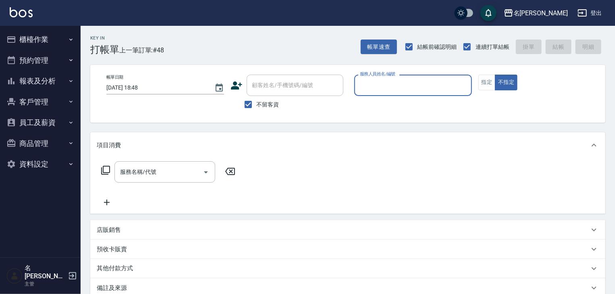
click at [52, 43] on button "櫃檯作業" at bounding box center [40, 39] width 74 height 21
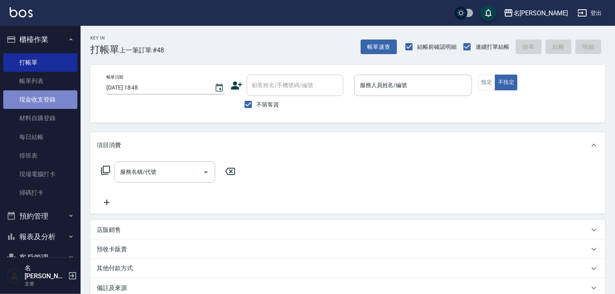
click at [42, 100] on link "現金收支登錄" at bounding box center [40, 99] width 74 height 19
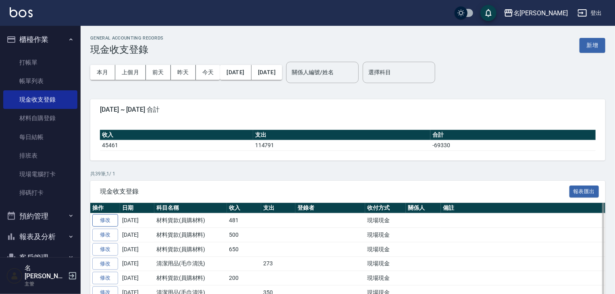
click at [110, 222] on link "修改" at bounding box center [105, 220] width 26 height 12
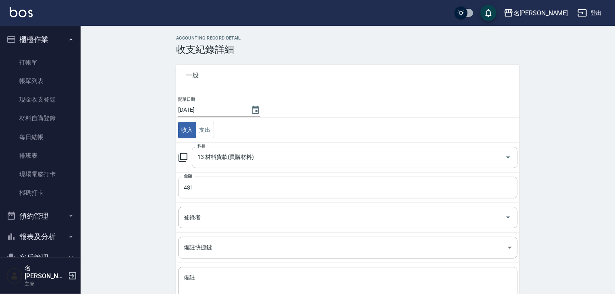
click at [198, 190] on input "481" at bounding box center [348, 188] width 340 height 22
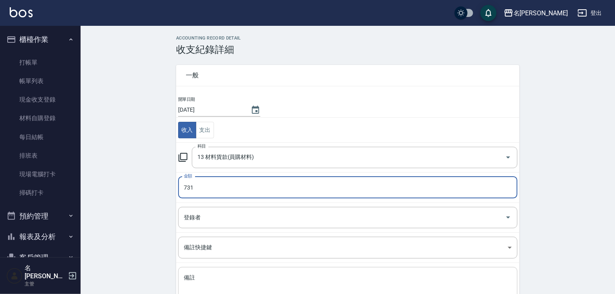
scroll to position [52, 0]
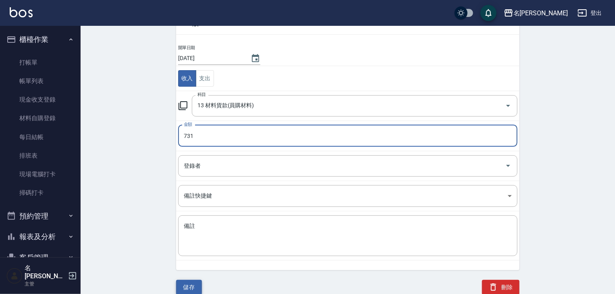
type input "731"
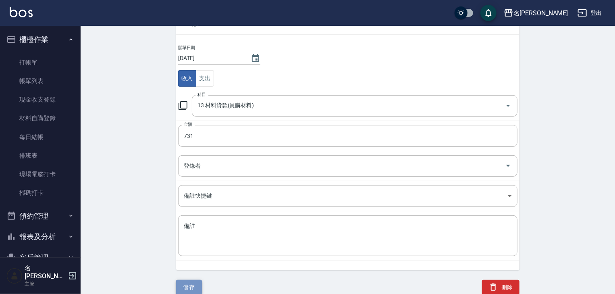
click at [195, 280] on button "儲存" at bounding box center [189, 287] width 26 height 15
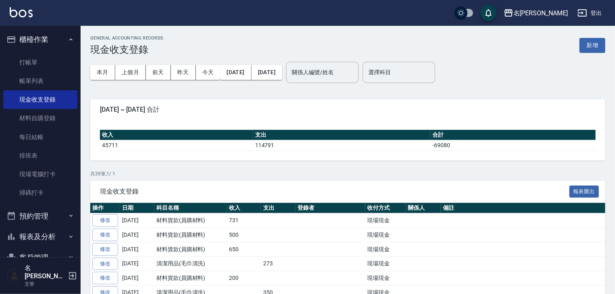
click at [21, 15] on img at bounding box center [21, 12] width 23 height 10
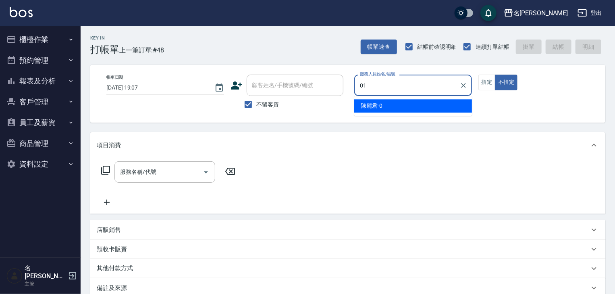
type input "[PERSON_NAME]-01"
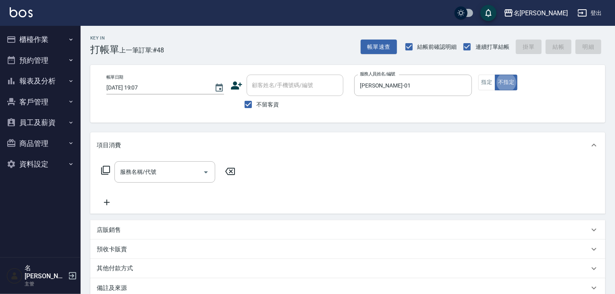
type button "false"
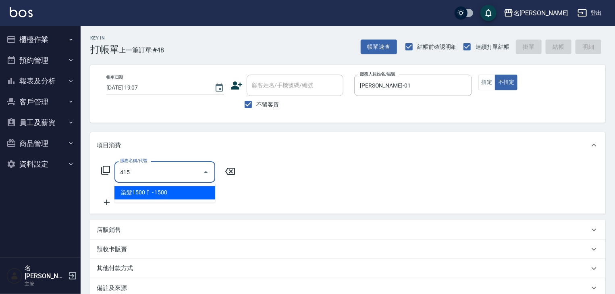
type input "染髮1500↑(415)"
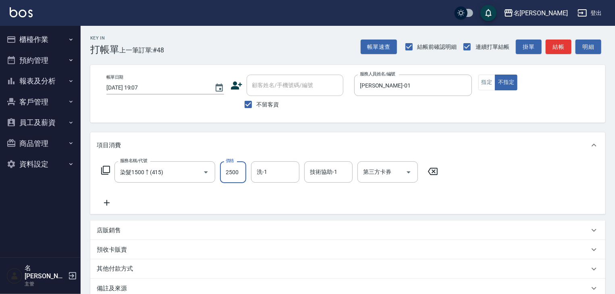
type input "2500"
type input "[PERSON_NAME]-22"
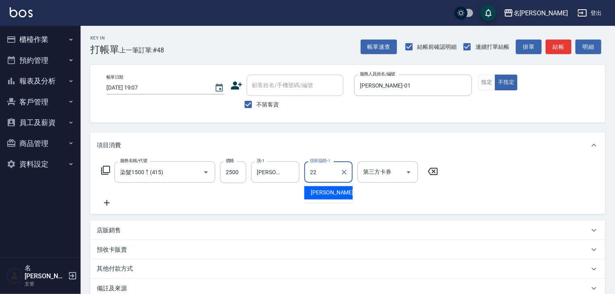
type input "[PERSON_NAME]-22"
click at [492, 78] on button "指定" at bounding box center [487, 83] width 17 height 16
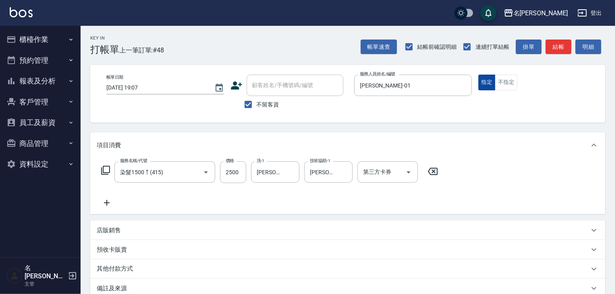
type button "true"
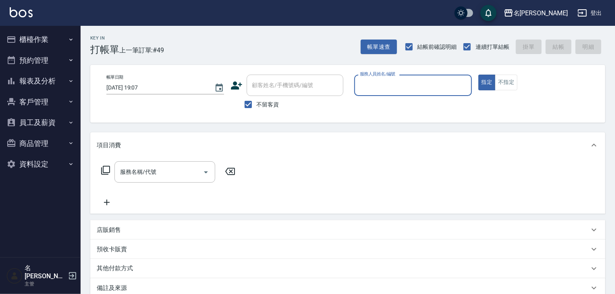
click at [30, 38] on button "櫃檯作業" at bounding box center [40, 39] width 74 height 21
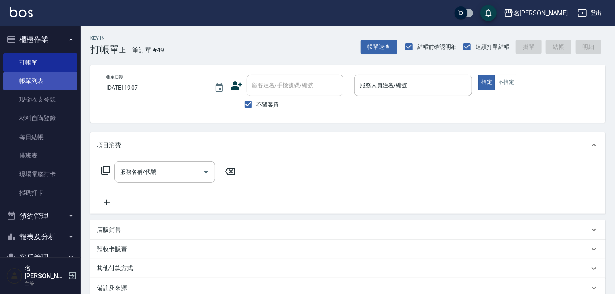
click at [33, 90] on link "帳單列表" at bounding box center [40, 81] width 74 height 19
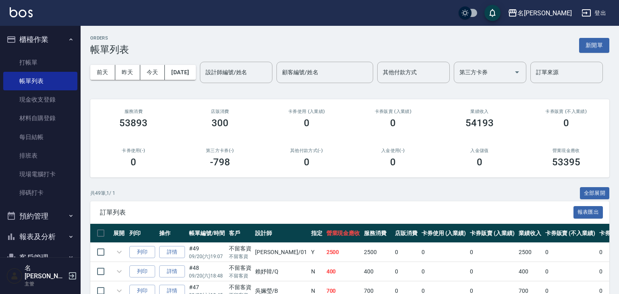
click at [200, 83] on div "設計師編號/姓名 設計師編號/姓名" at bounding box center [236, 72] width 73 height 21
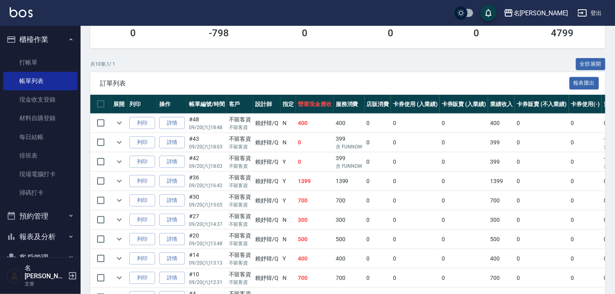
scroll to position [172, 0]
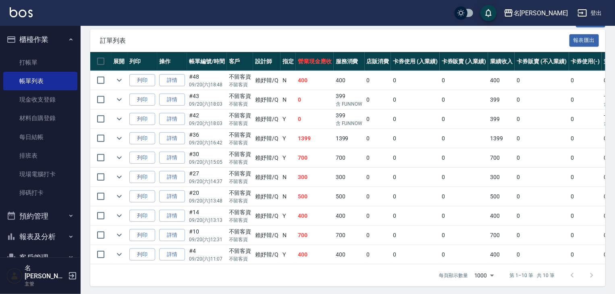
type input "[PERSON_NAME]"
click at [31, 12] on img at bounding box center [21, 12] width 23 height 10
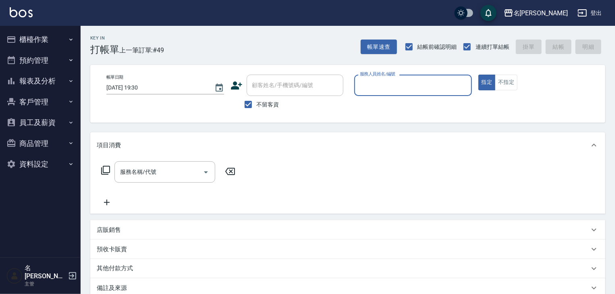
click at [35, 86] on button "報表及分析" at bounding box center [40, 81] width 74 height 21
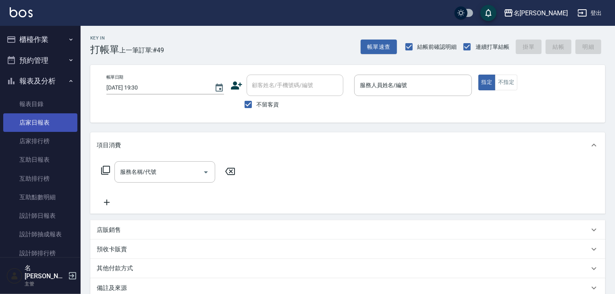
click at [35, 130] on link "店家日報表" at bounding box center [40, 122] width 74 height 19
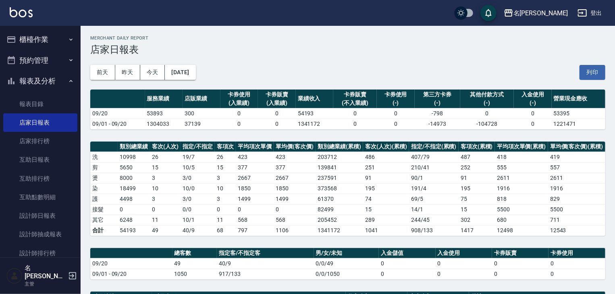
scroll to position [172, 0]
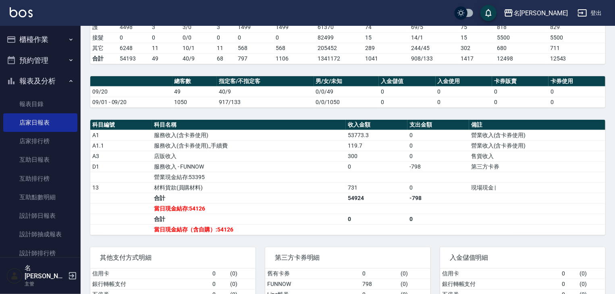
click at [13, 40] on icon "button" at bounding box center [11, 40] width 10 height 10
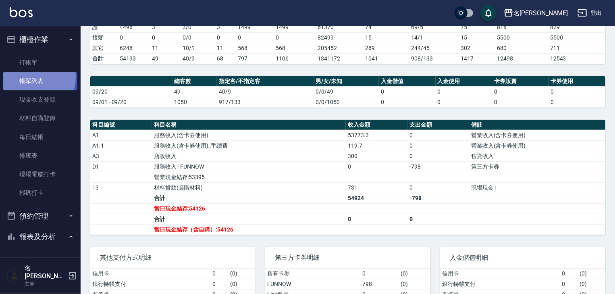
click at [31, 78] on link "帳單列表" at bounding box center [40, 81] width 74 height 19
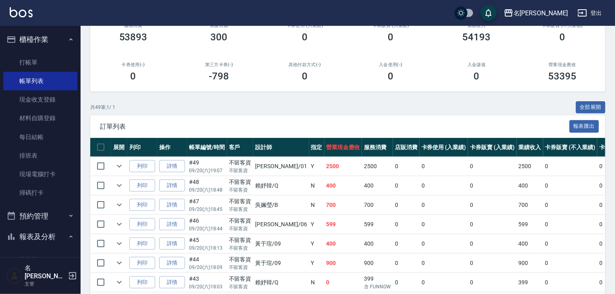
scroll to position [86, 0]
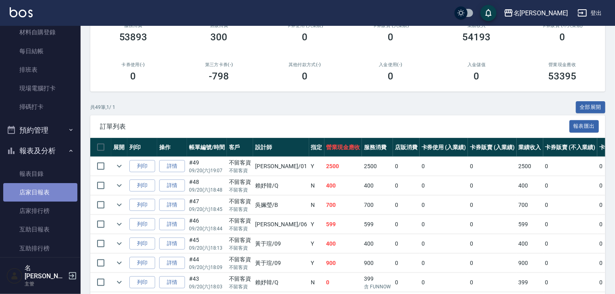
click at [48, 194] on link "店家日報表" at bounding box center [40, 192] width 74 height 19
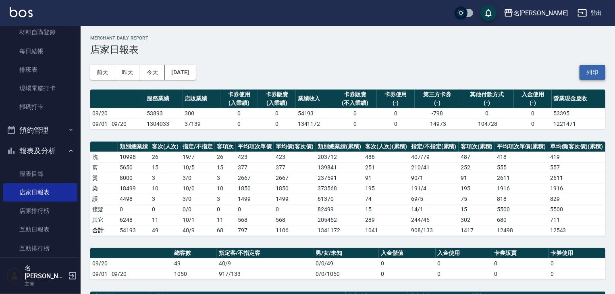
click at [605, 69] on button "列印" at bounding box center [593, 72] width 26 height 15
click at [36, 103] on link "掃碼打卡" at bounding box center [40, 107] width 74 height 19
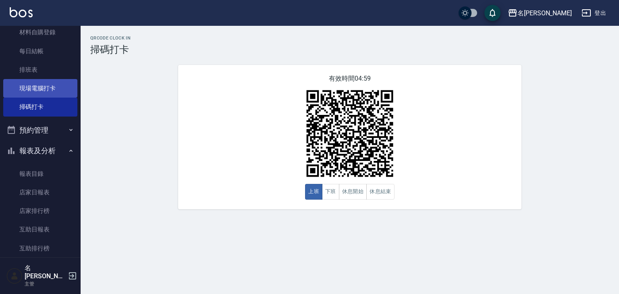
click at [52, 90] on link "現場電腦打卡" at bounding box center [40, 88] width 74 height 19
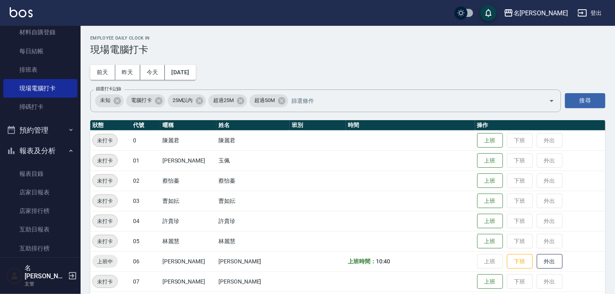
scroll to position [86, 0]
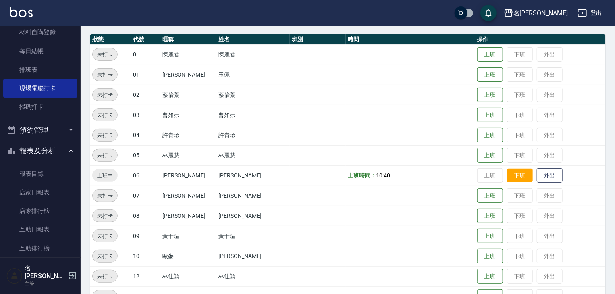
click at [519, 171] on button "下班" at bounding box center [520, 176] width 26 height 14
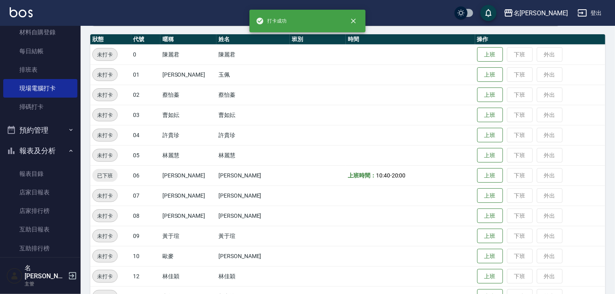
scroll to position [215, 0]
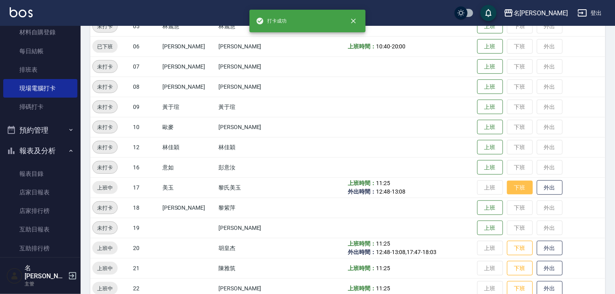
click at [515, 187] on button "下班" at bounding box center [520, 188] width 26 height 14
click at [513, 244] on button "下班" at bounding box center [520, 248] width 26 height 14
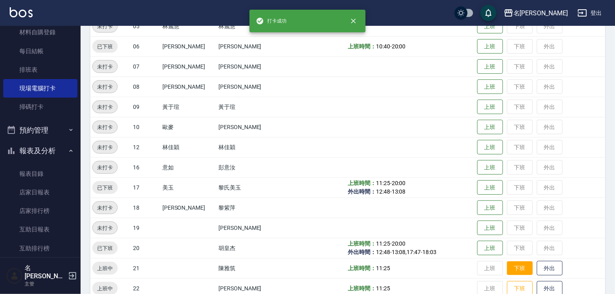
click at [514, 264] on button "下班" at bounding box center [520, 268] width 26 height 14
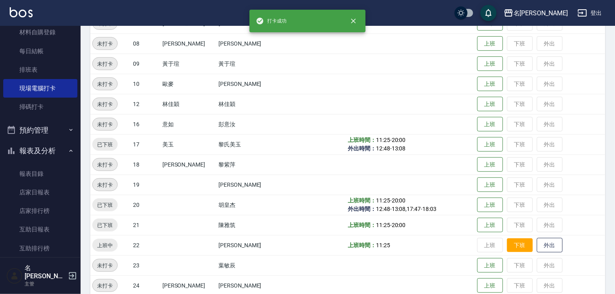
click at [512, 240] on button "下班" at bounding box center [520, 245] width 26 height 14
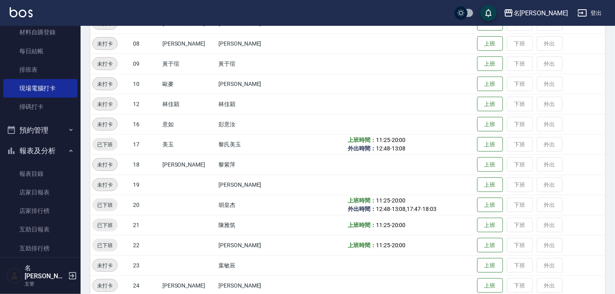
scroll to position [387, 0]
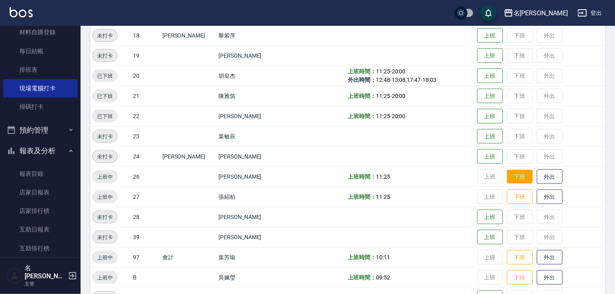
click at [516, 175] on button "下班" at bounding box center [520, 177] width 26 height 14
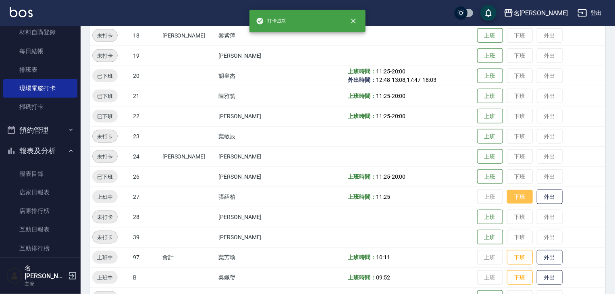
click at [519, 199] on button "下班" at bounding box center [520, 197] width 26 height 14
click at [516, 256] on button "下班" at bounding box center [520, 257] width 26 height 14
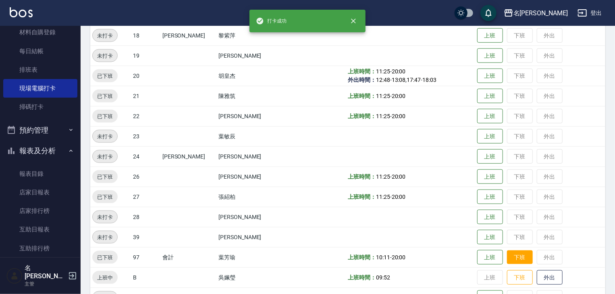
scroll to position [430, 0]
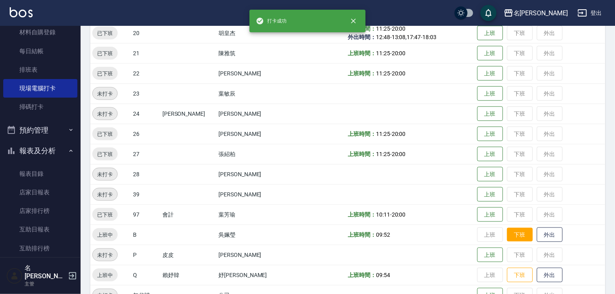
click at [514, 240] on button "下班" at bounding box center [520, 235] width 26 height 14
click at [516, 266] on td "上班 下班 外出" at bounding box center [540, 275] width 130 height 20
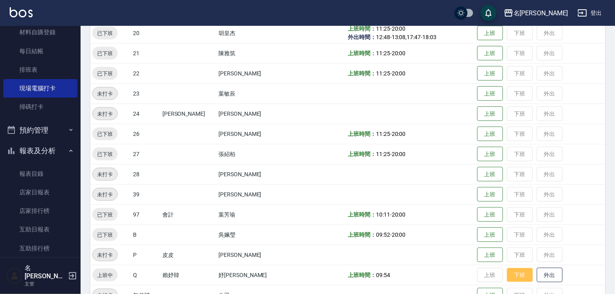
click at [516, 269] on button "下班" at bounding box center [520, 275] width 26 height 14
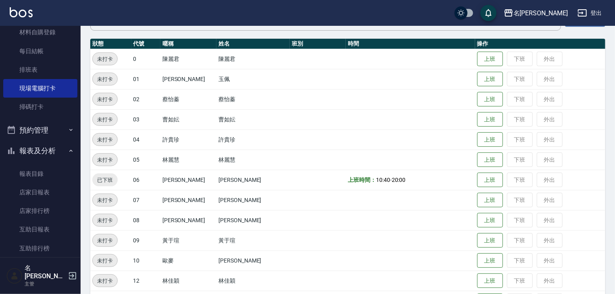
scroll to position [0, 0]
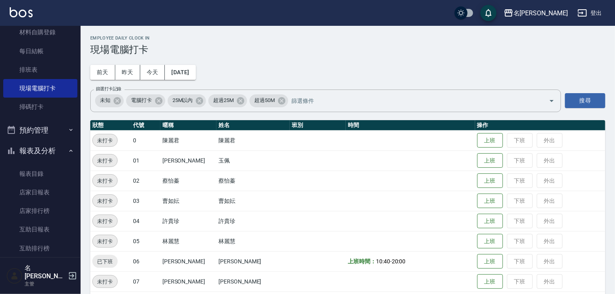
drag, startPoint x: 126, startPoint y: 78, endPoint x: 142, endPoint y: 79, distance: 16.2
click at [126, 78] on button "昨天" at bounding box center [127, 72] width 25 height 15
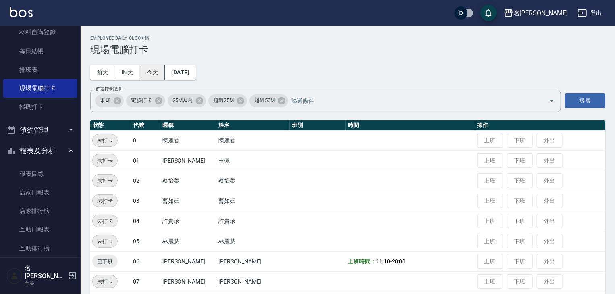
click at [155, 76] on button "今天" at bounding box center [152, 72] width 25 height 15
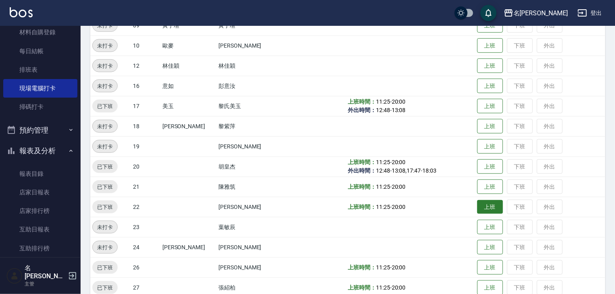
scroll to position [81, 0]
